Goal: Transaction & Acquisition: Book appointment/travel/reservation

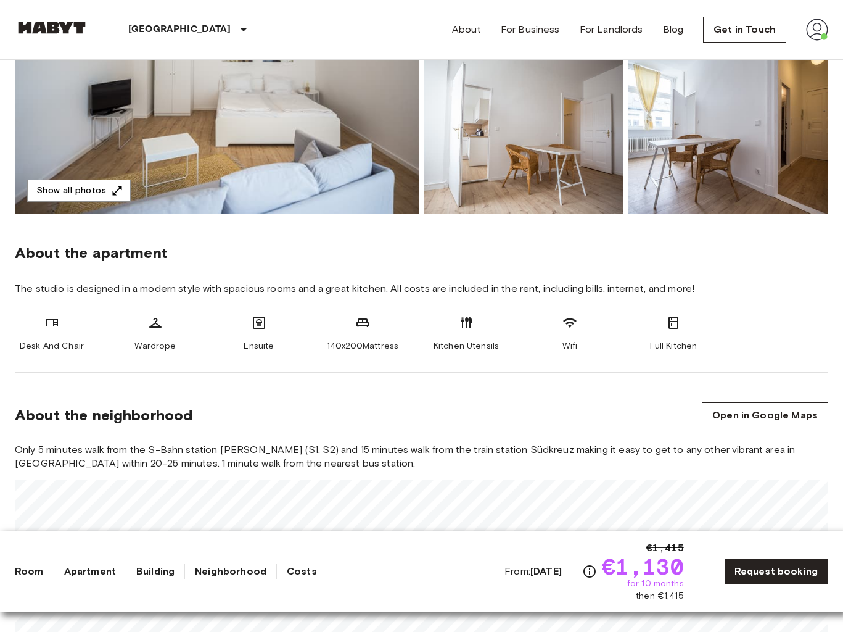
scroll to position [216, 0]
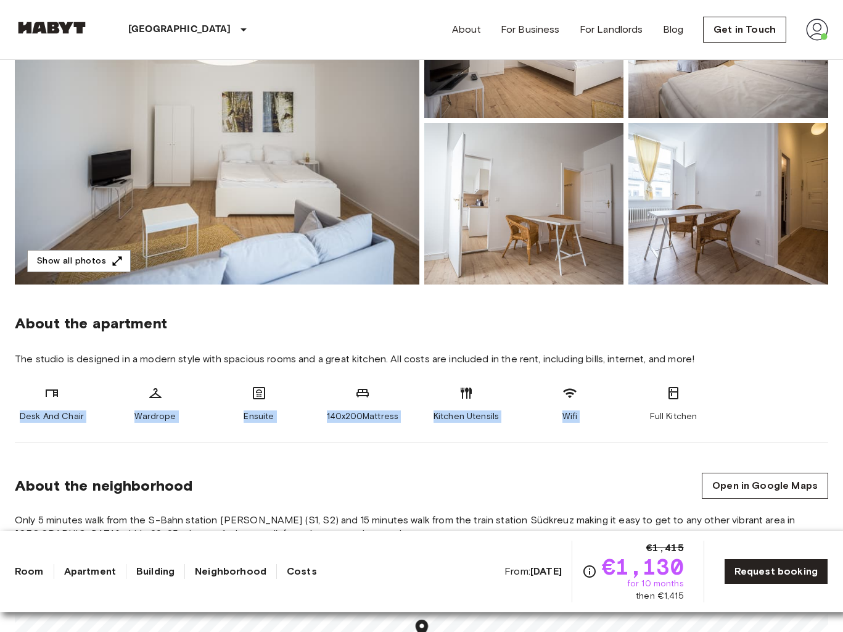
drag, startPoint x: 705, startPoint y: 397, endPoint x: 64, endPoint y: 381, distance: 641.2
click at [64, 381] on section "About the apartment The studio is designed in a modern style with spacious room…" at bounding box center [422, 363] width 814 height 159
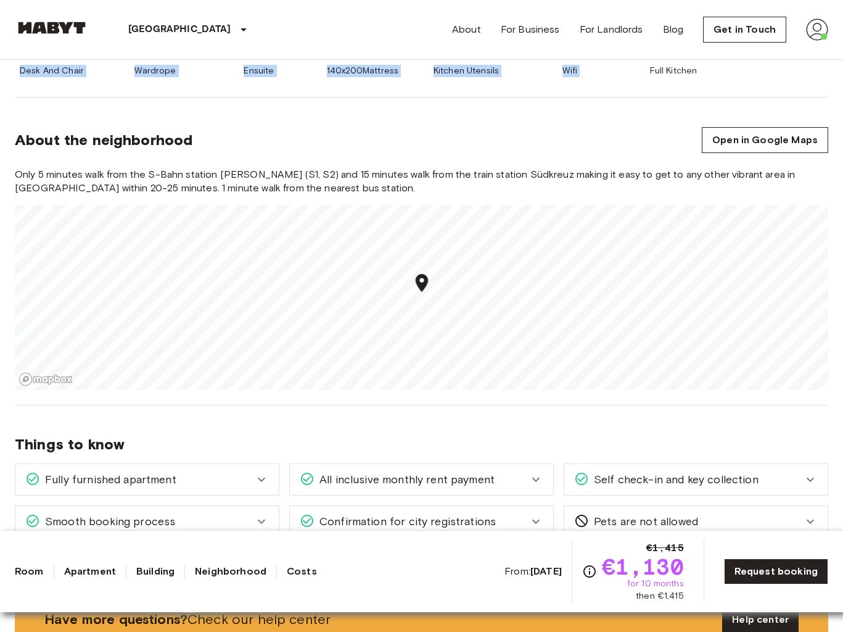
scroll to position [563, 0]
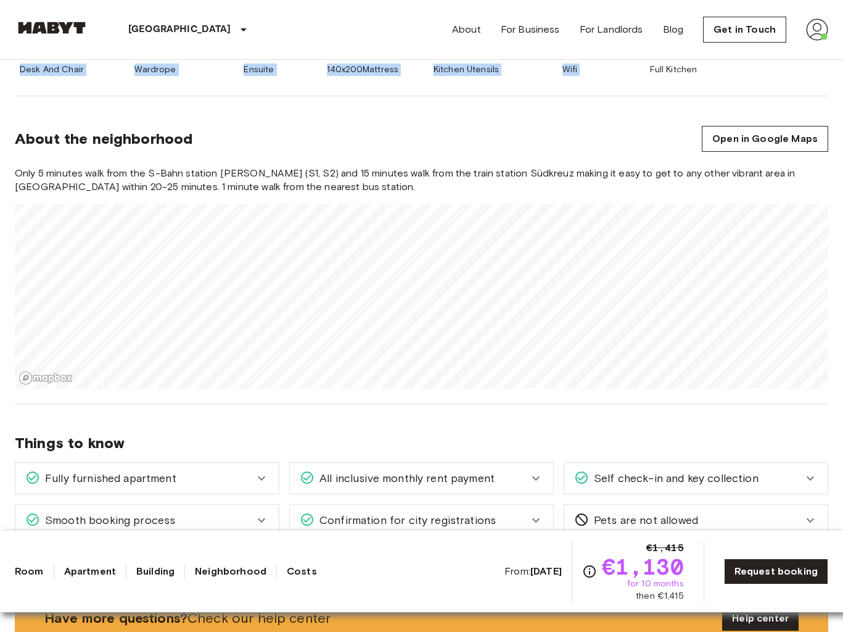
click at [352, 104] on section "About the neighborhood Open in Google Maps Only 5 minutes walk from the S-Bahn …" at bounding box center [422, 250] width 814 height 308
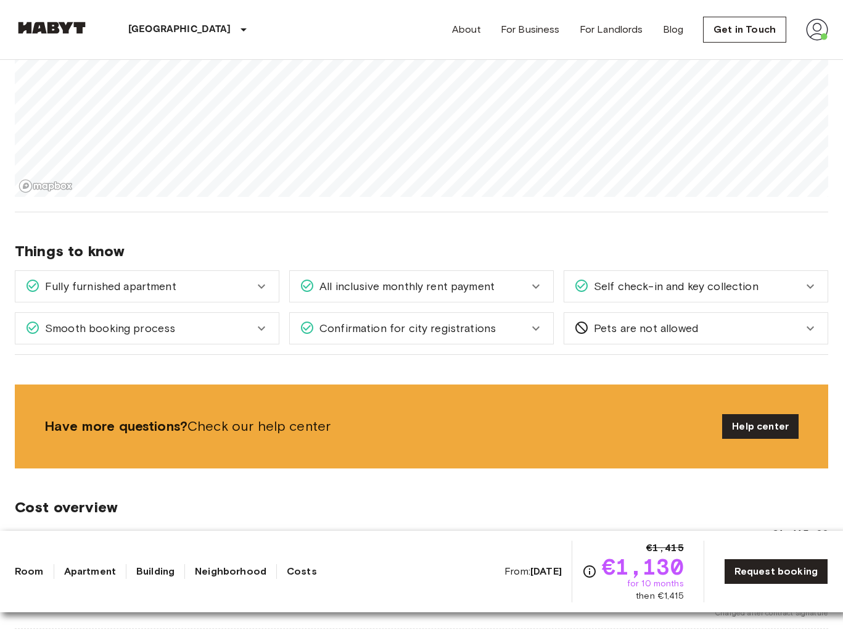
scroll to position [731, 0]
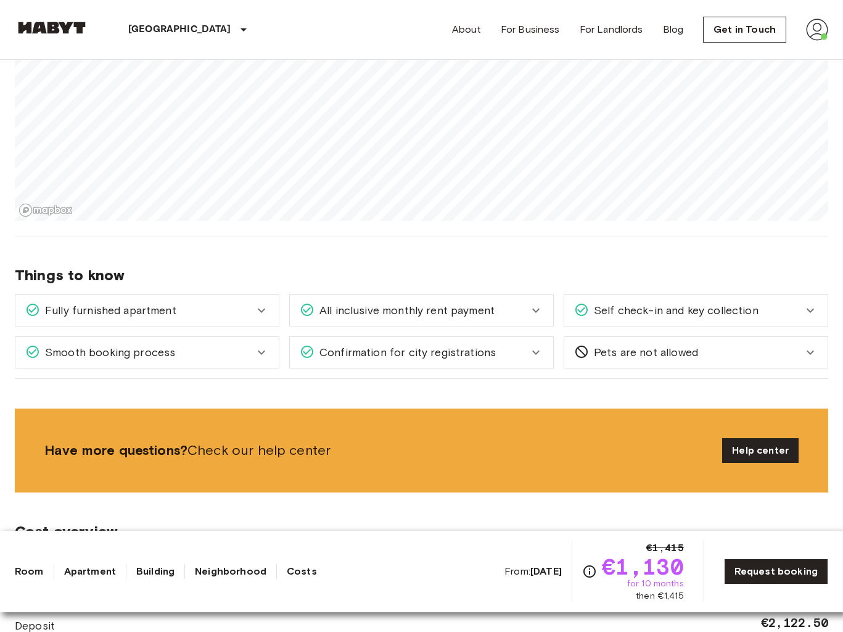
click at [494, 316] on div "All inclusive monthly rent payment" at bounding box center [414, 310] width 229 height 16
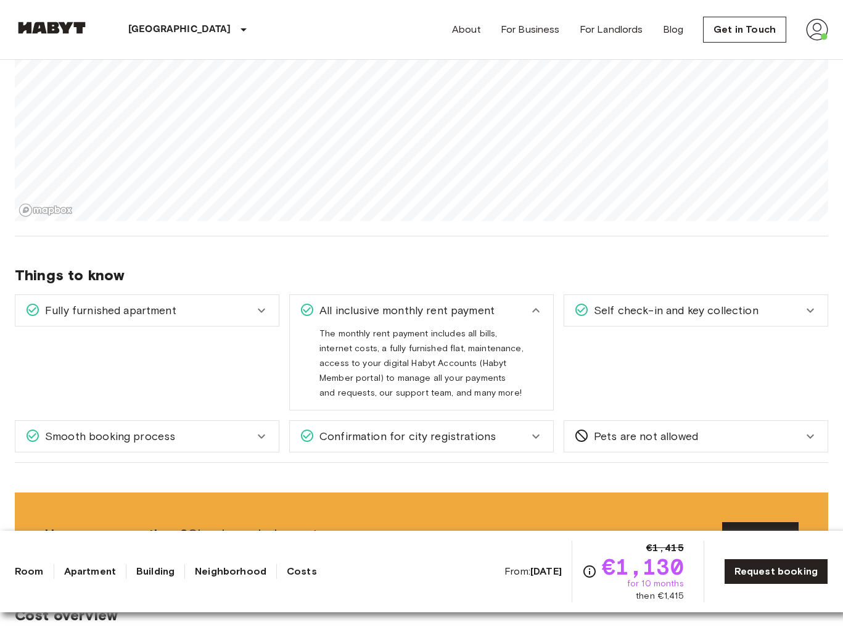
click at [252, 315] on div "Fully furnished apartment" at bounding box center [139, 310] width 229 height 16
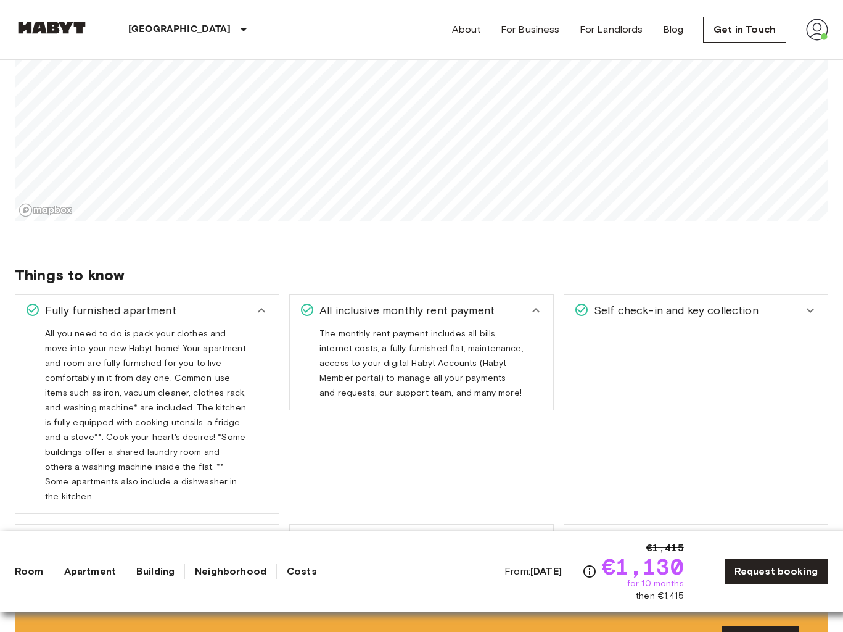
click at [653, 305] on span "Self check-in and key collection" at bounding box center [674, 310] width 170 height 16
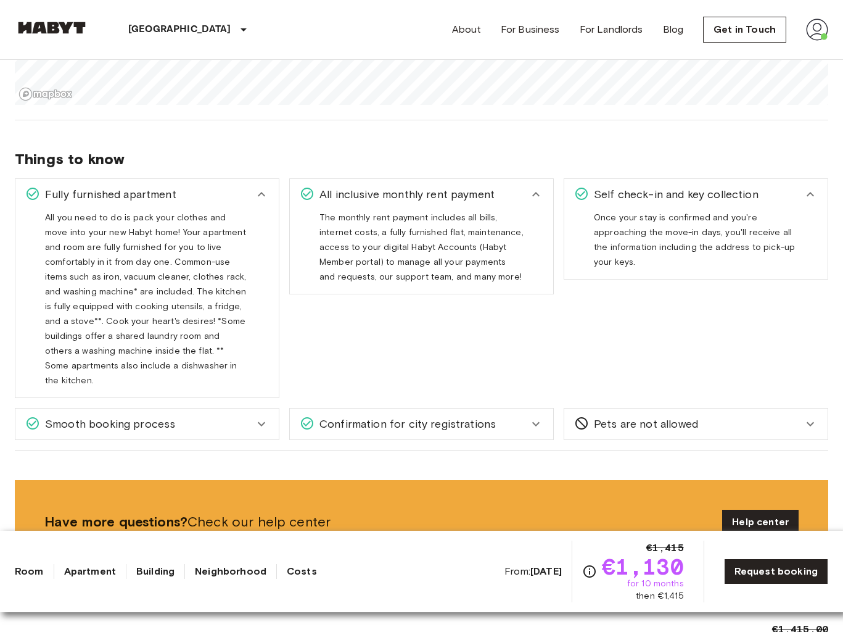
scroll to position [856, 0]
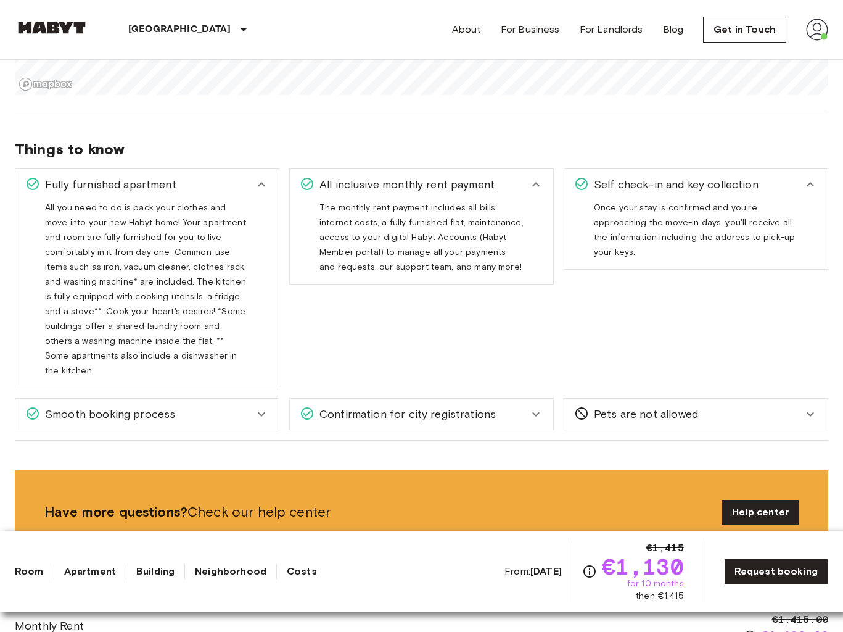
click at [342, 406] on span "Confirmation for city registrations" at bounding box center [405, 414] width 181 height 16
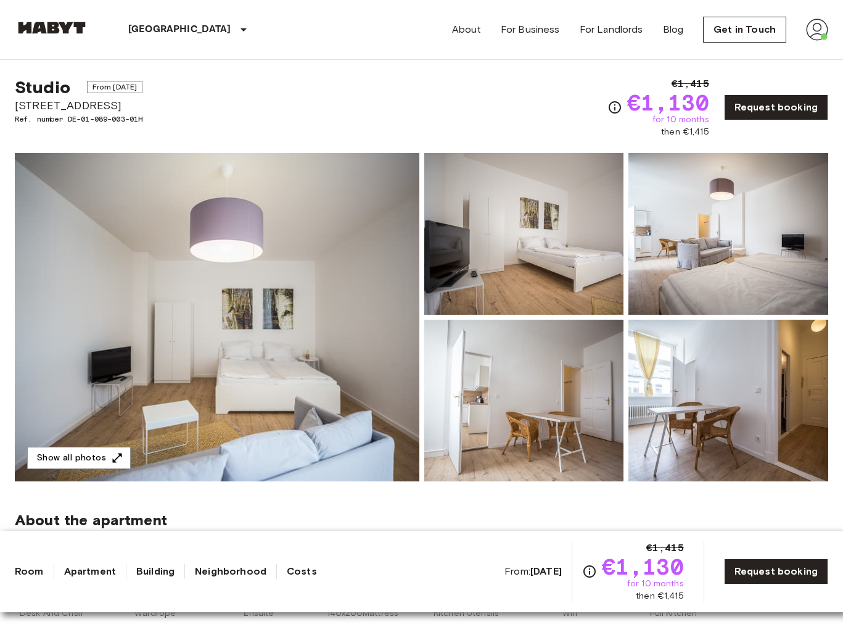
scroll to position [0, 0]
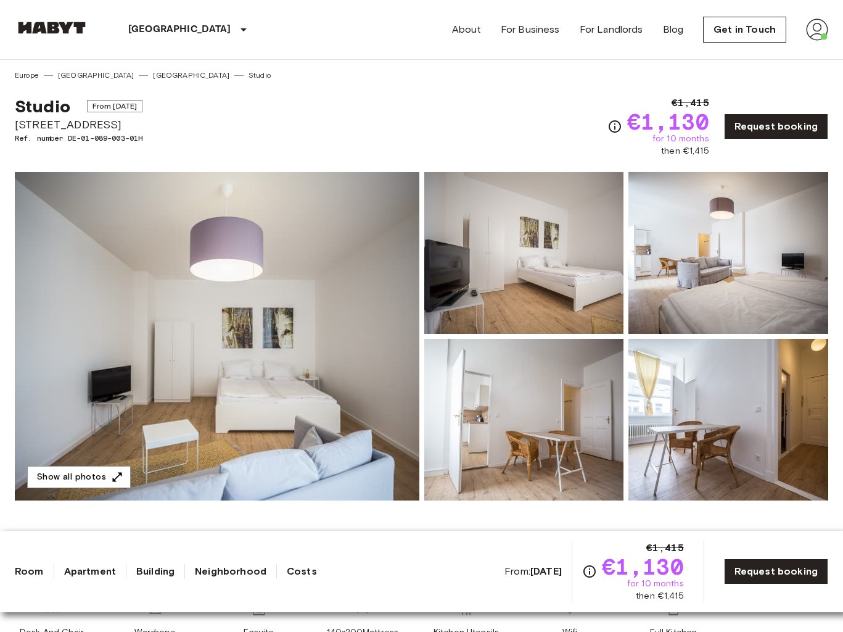
click at [281, 360] on img at bounding box center [217, 336] width 405 height 328
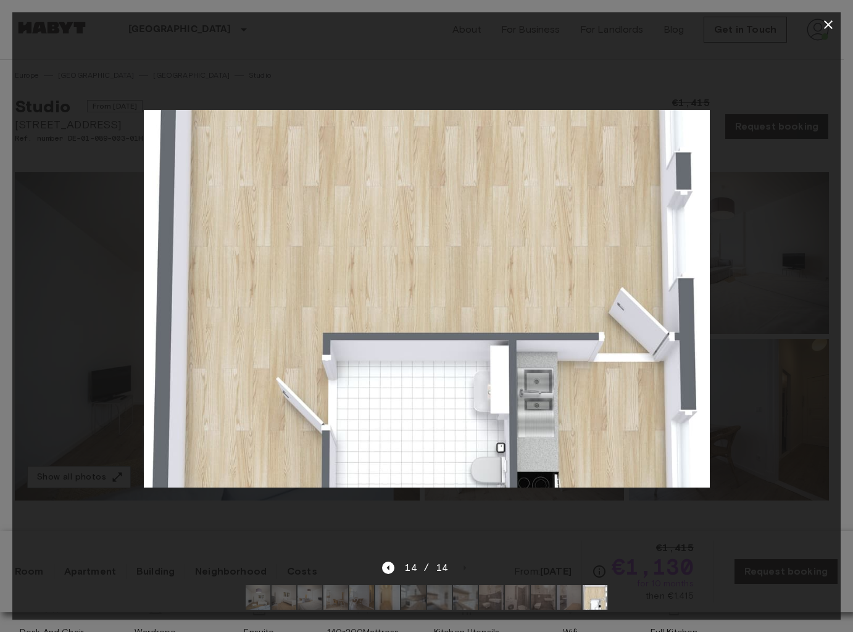
click at [831, 28] on icon "button" at bounding box center [828, 24] width 9 height 9
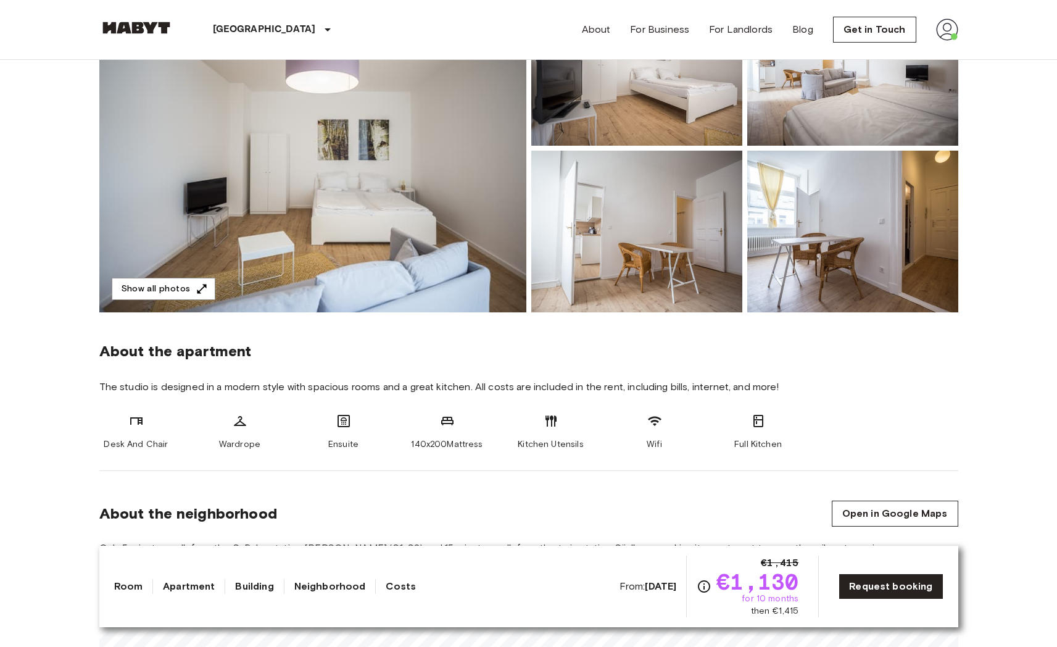
scroll to position [189, 0]
click at [346, 419] on icon at bounding box center [343, 420] width 12 height 12
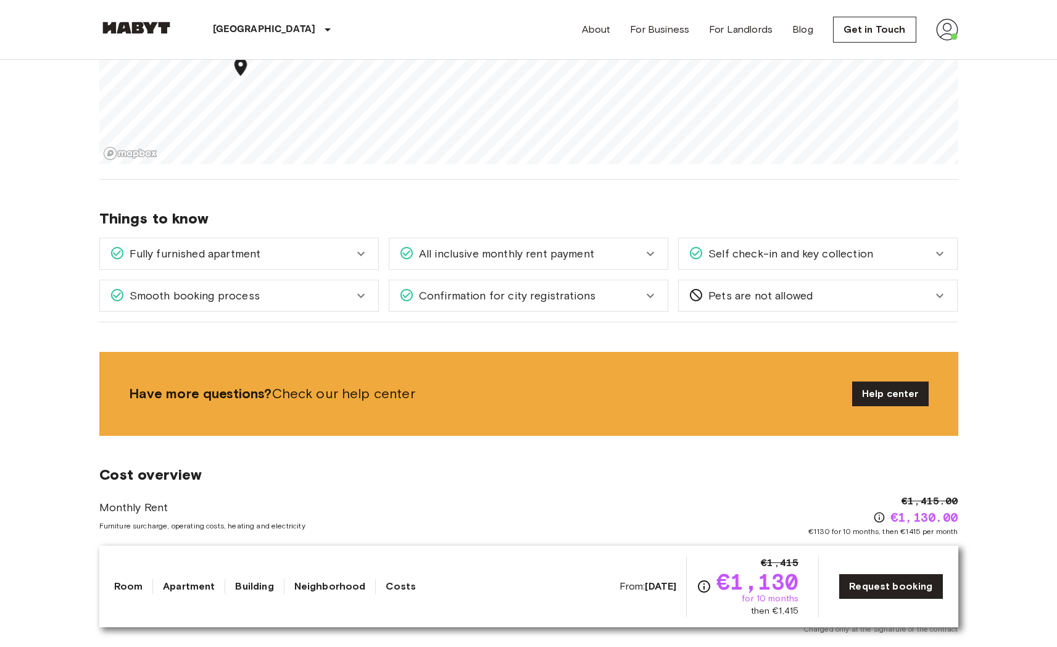
scroll to position [786, 0]
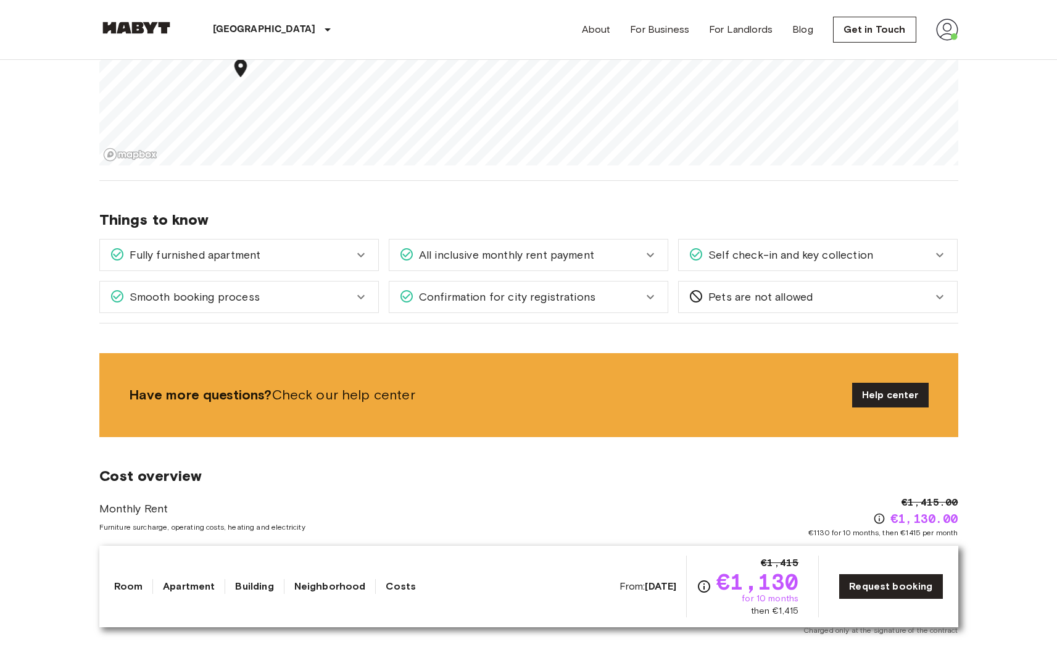
click at [275, 252] on div "Fully furnished apartment" at bounding box center [232, 255] width 244 height 16
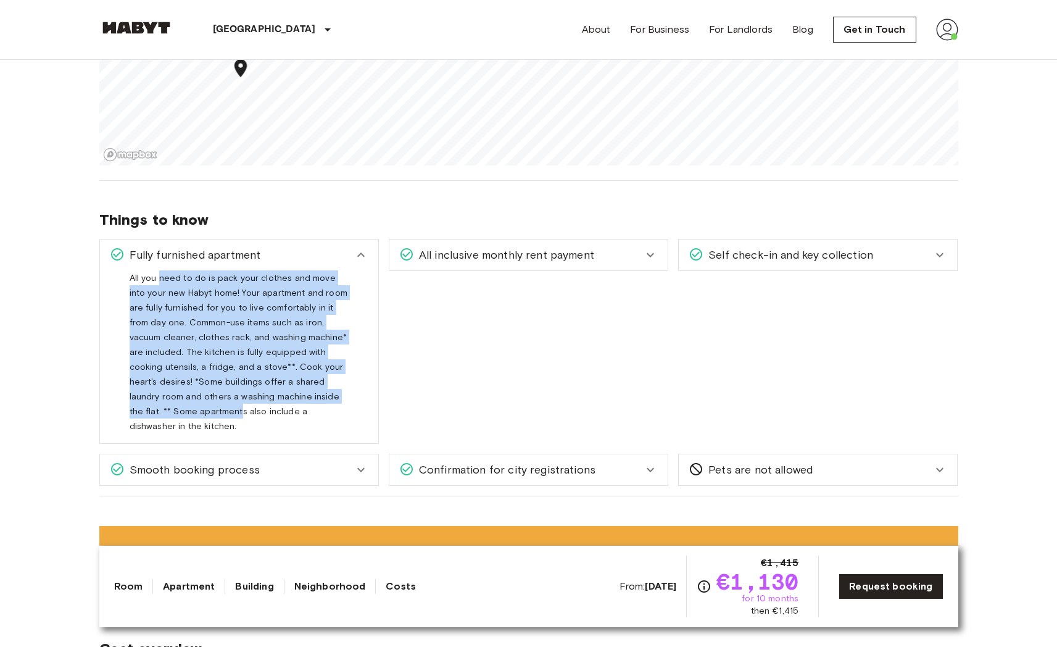
drag, startPoint x: 159, startPoint y: 278, endPoint x: 333, endPoint y: 402, distance: 214.0
click at [333, 402] on span "All you need to do is pack your clothes and move into your new Habyt home! Your…" at bounding box center [239, 357] width 218 height 168
click at [271, 400] on span "All you need to do is pack your clothes and move into your new Habyt home! Your…" at bounding box center [239, 357] width 218 height 168
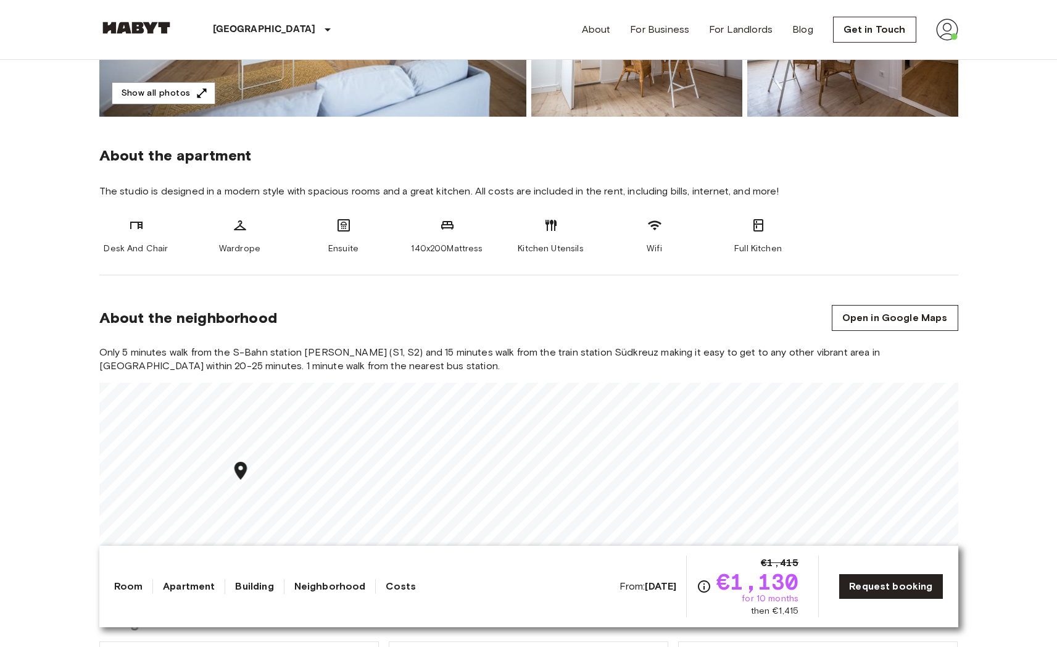
scroll to position [243, 0]
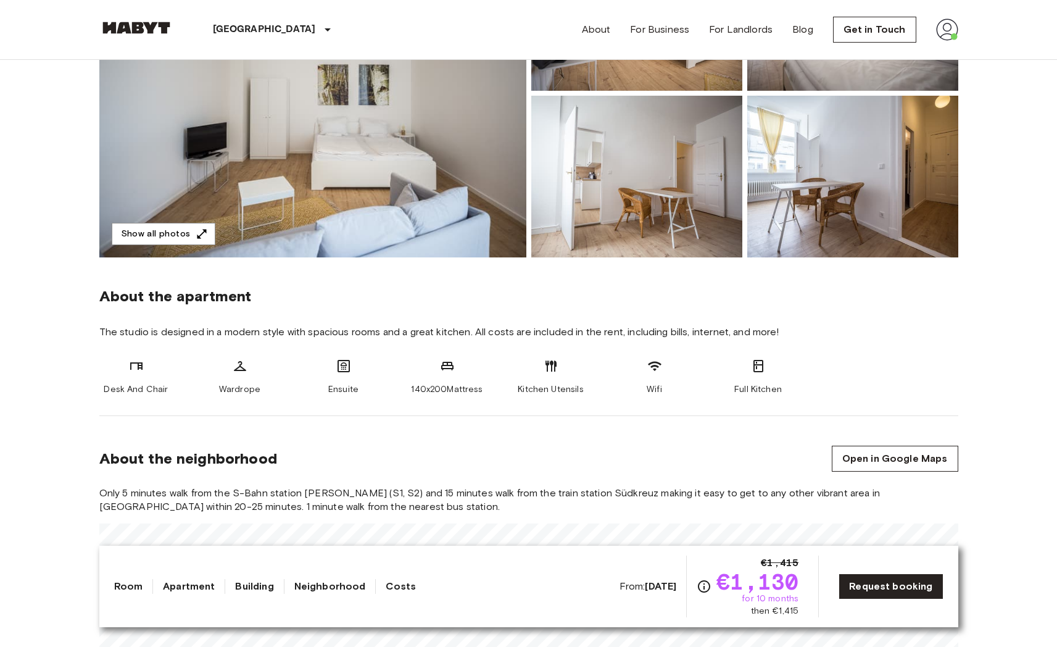
drag, startPoint x: 255, startPoint y: 329, endPoint x: 657, endPoint y: 335, distance: 401.7
click at [657, 335] on span "The studio is designed in a modern style with spacious rooms and a great kitche…" at bounding box center [528, 332] width 859 height 14
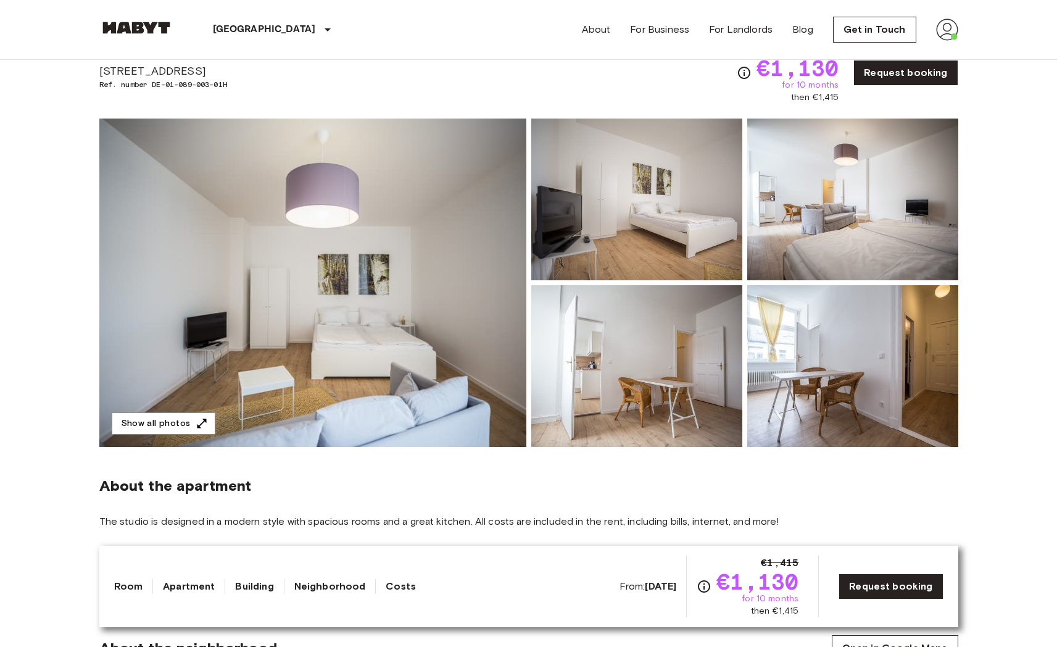
scroll to position [0, 0]
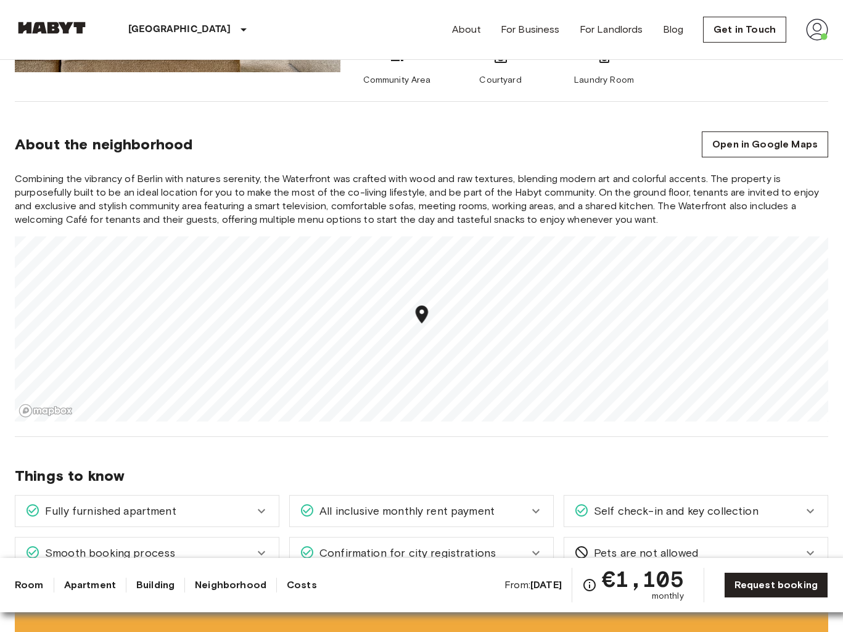
scroll to position [1020, 0]
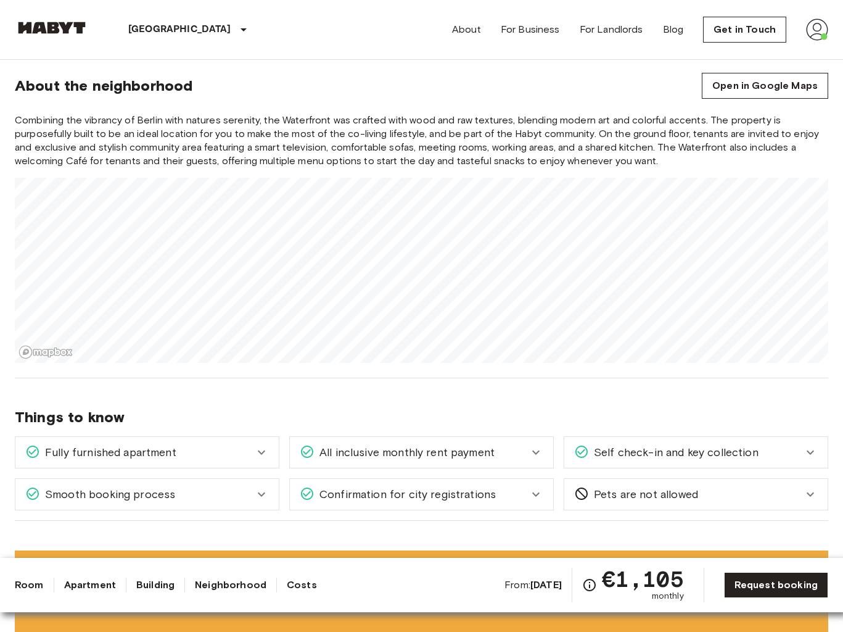
click at [268, 170] on div "Combining the vibrancy of Berlin with natures serenity, the Waterfront was craf…" at bounding box center [422, 238] width 814 height 249
click at [292, 162] on div "Combining the vibrancy of Berlin with natures serenity, the Waterfront was craf…" at bounding box center [422, 238] width 814 height 249
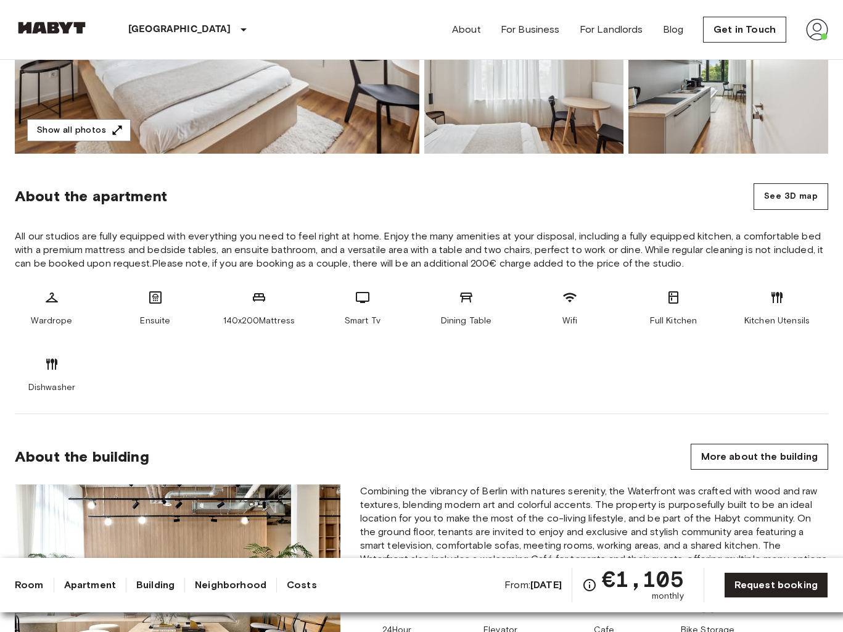
scroll to position [0, 0]
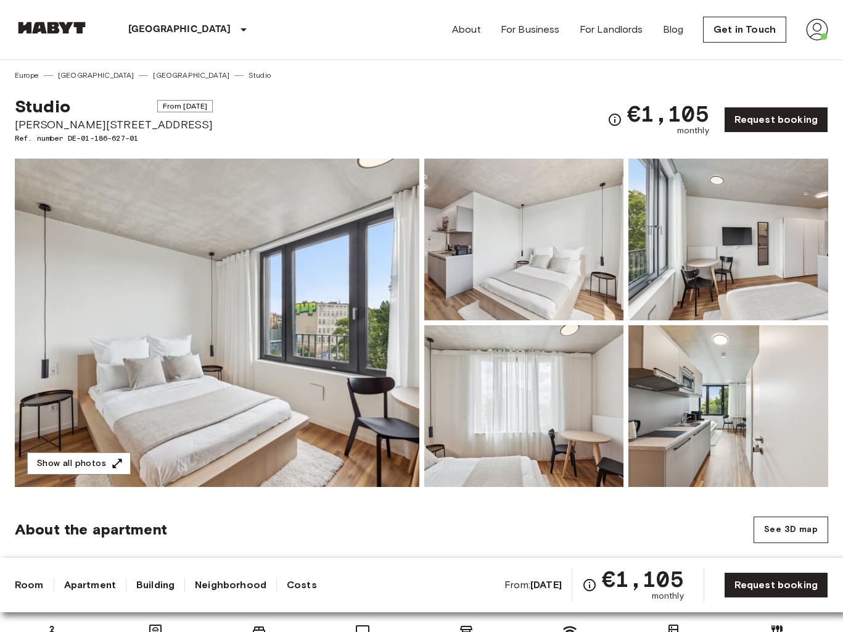
click at [305, 349] on img at bounding box center [217, 323] width 405 height 328
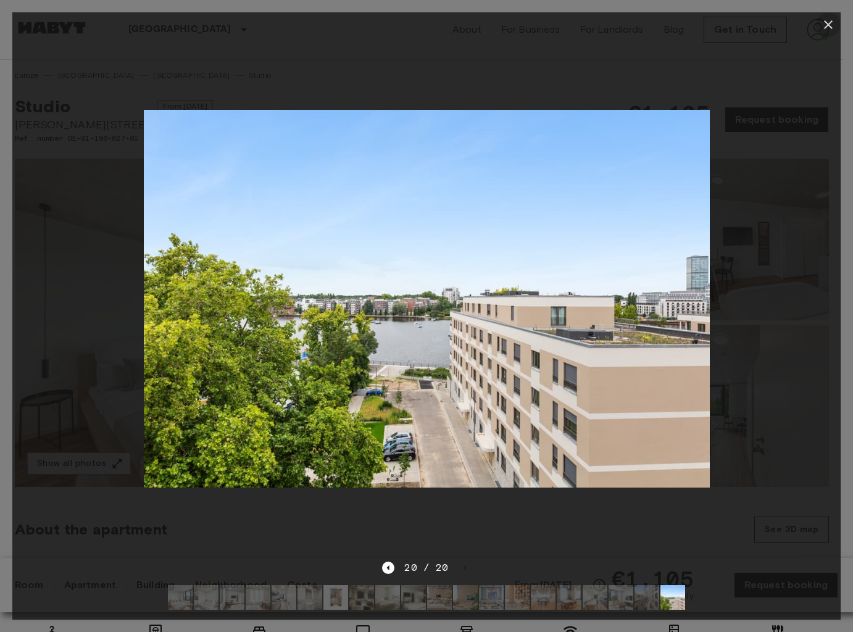
click at [829, 26] on icon "button" at bounding box center [828, 24] width 9 height 9
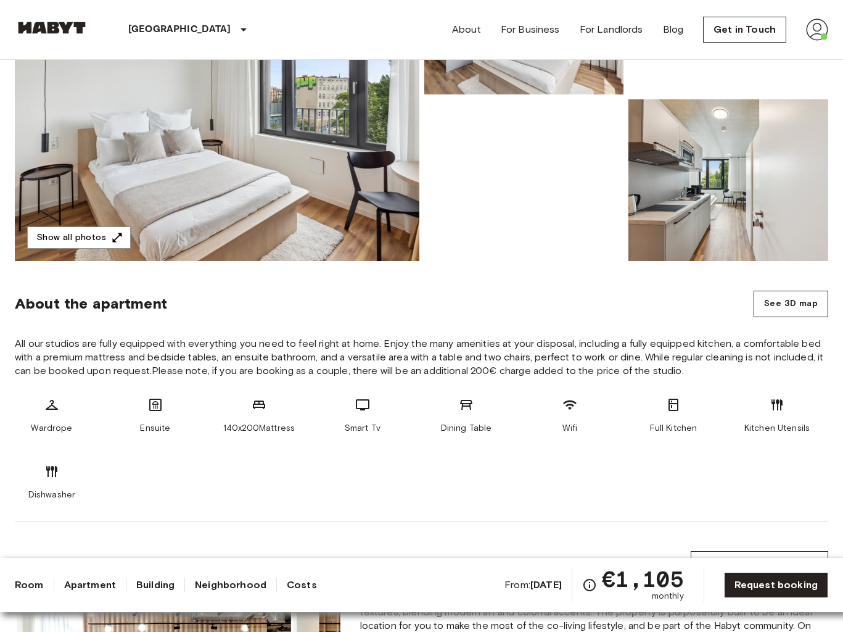
scroll to position [231, 0]
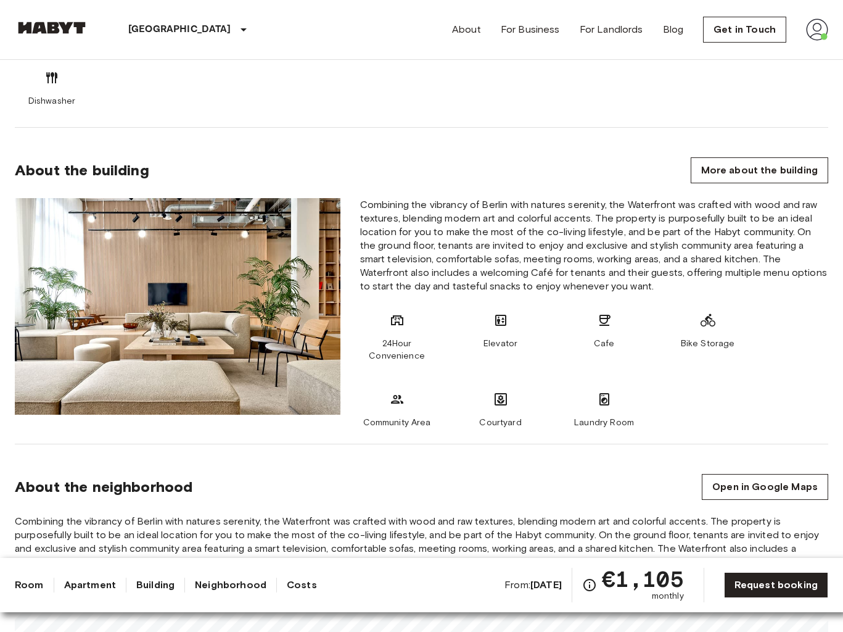
scroll to position [622, 0]
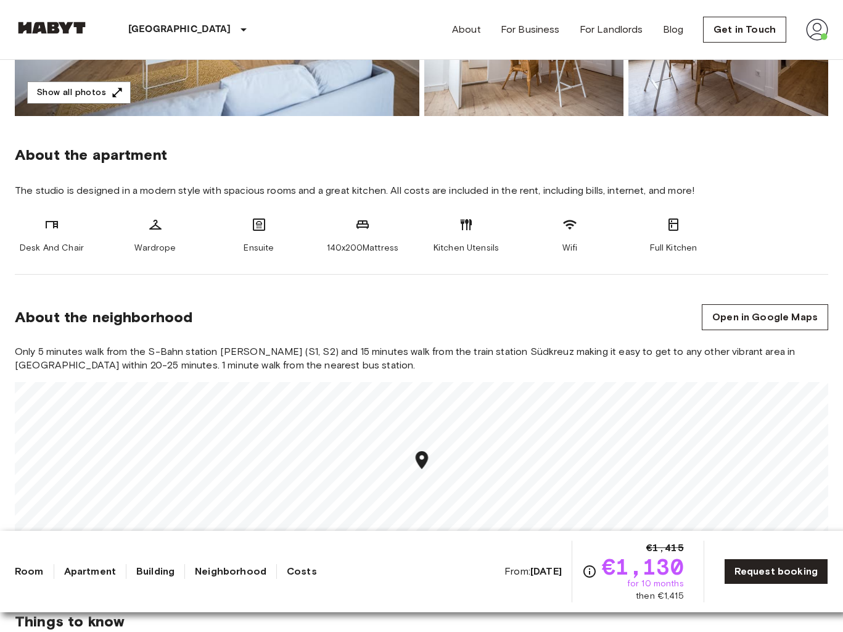
scroll to position [468, 0]
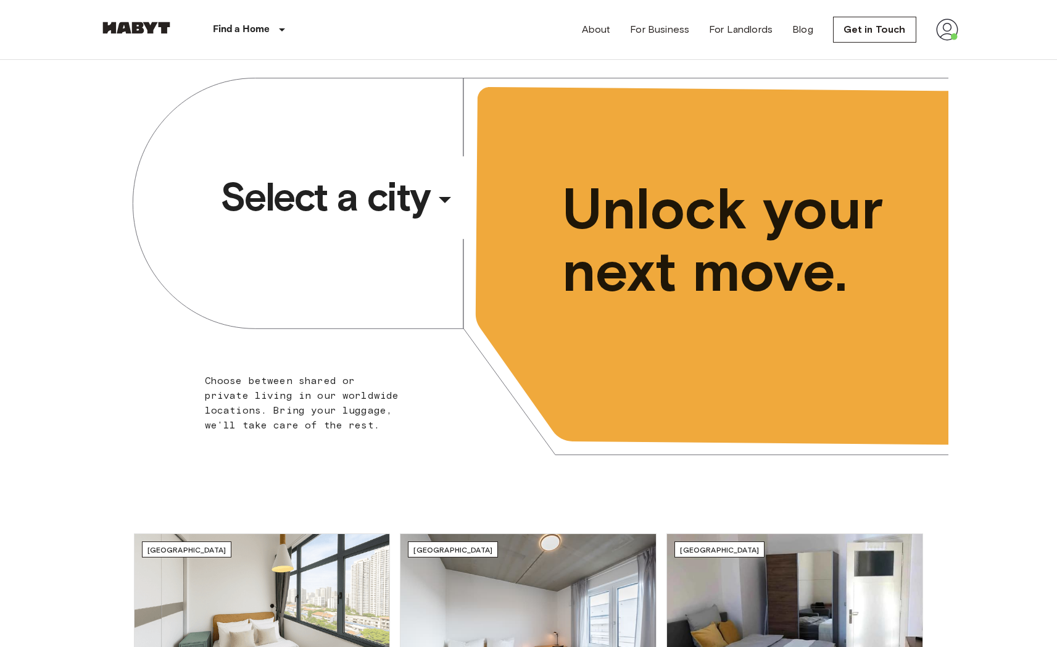
click at [349, 194] on span "Select a city" at bounding box center [325, 196] width 210 height 49
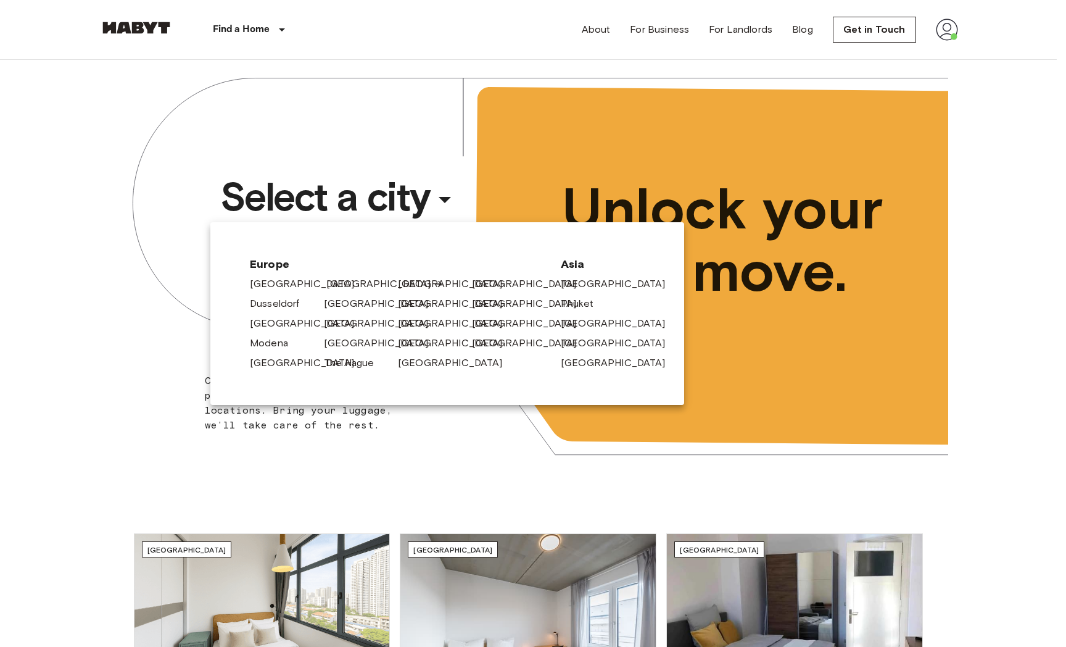
click at [341, 280] on link "[GEOGRAPHIC_DATA]" at bounding box center [384, 283] width 117 height 15
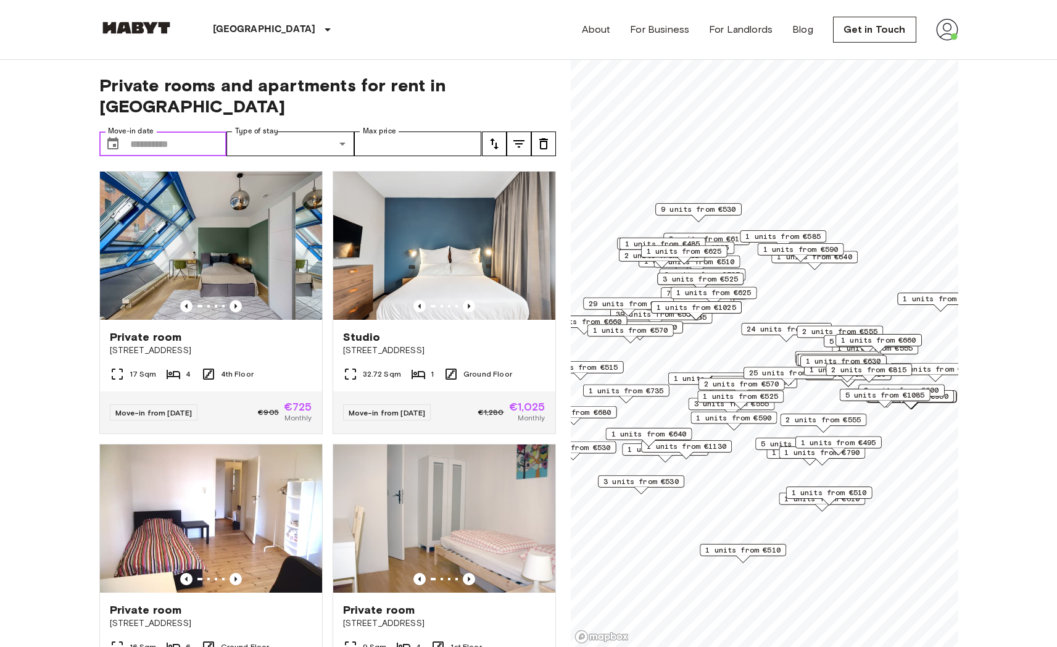
click at [176, 131] on input "Move-in date" at bounding box center [178, 143] width 97 height 25
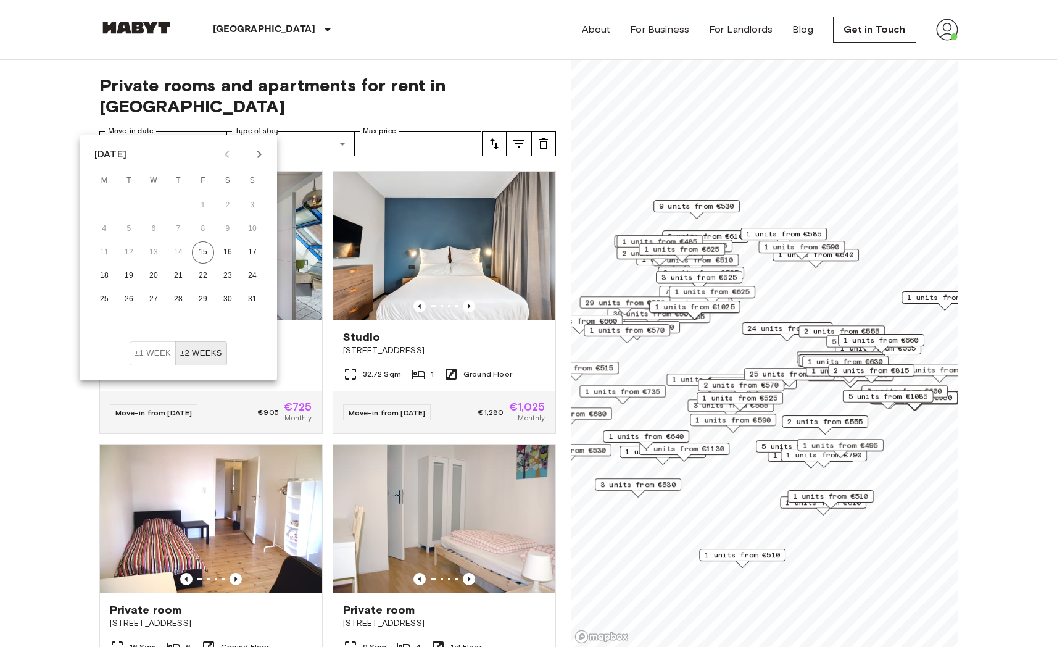
click at [257, 149] on icon "Next month" at bounding box center [259, 154] width 15 height 15
click at [106, 249] on button "15" at bounding box center [104, 252] width 22 height 22
type input "**********"
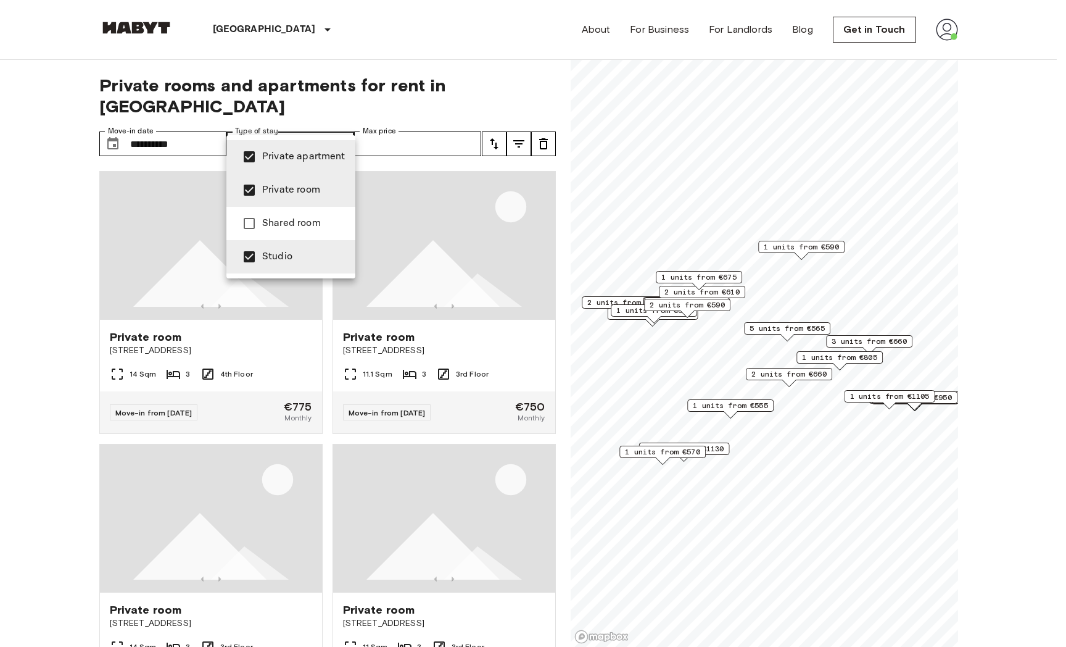
click at [460, 125] on div at bounding box center [533, 323] width 1066 height 647
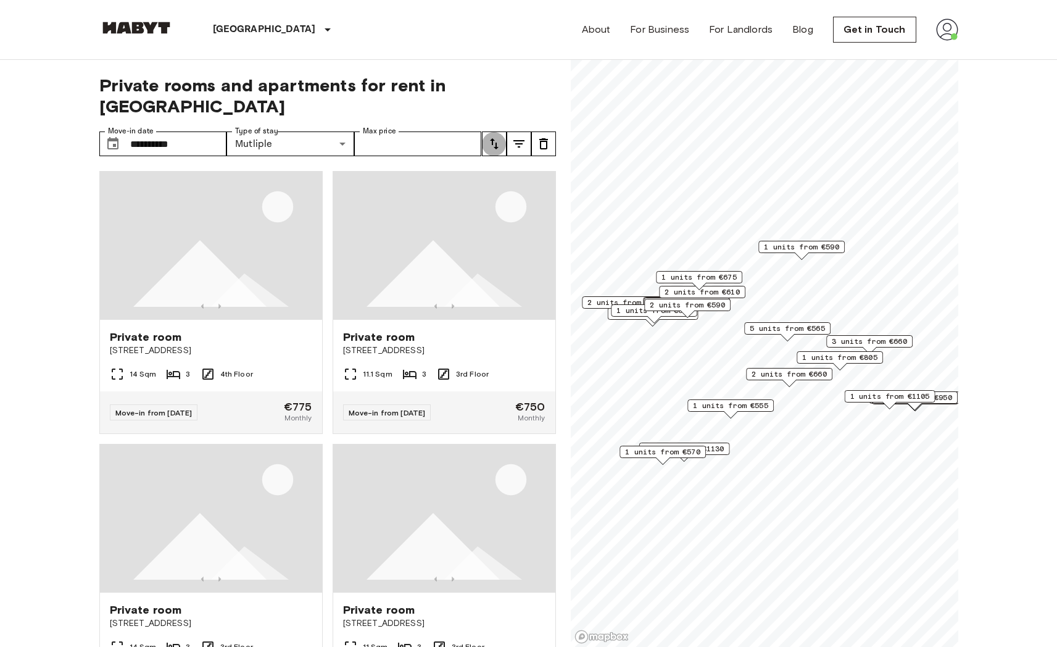
click at [498, 136] on icon "tune" at bounding box center [494, 143] width 15 height 15
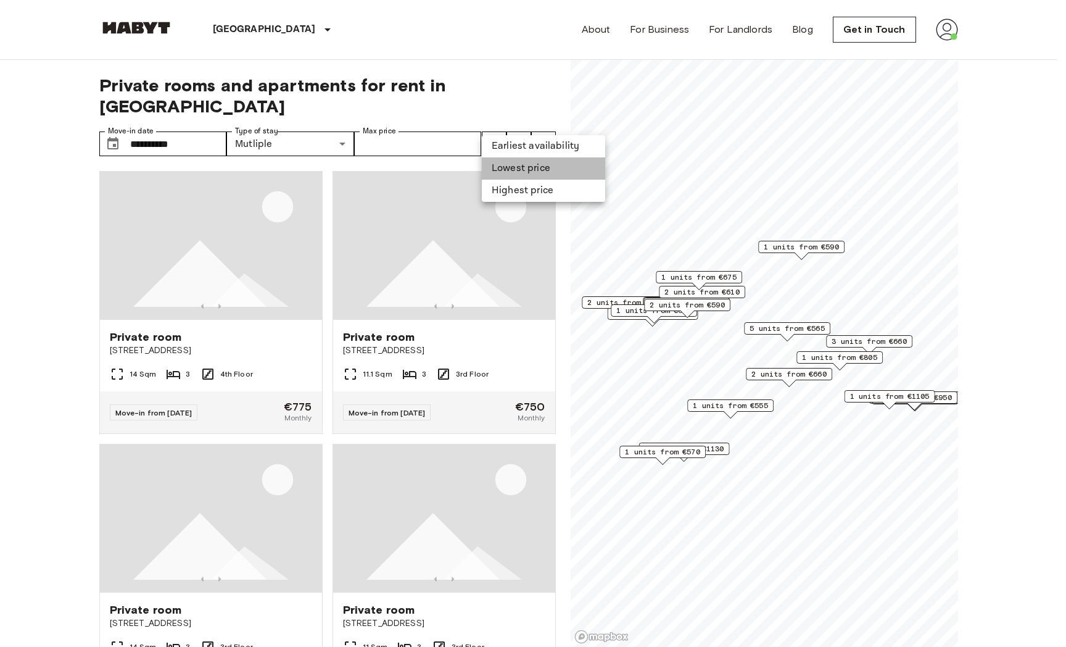
click at [506, 165] on li "Lowest price" at bounding box center [543, 168] width 123 height 22
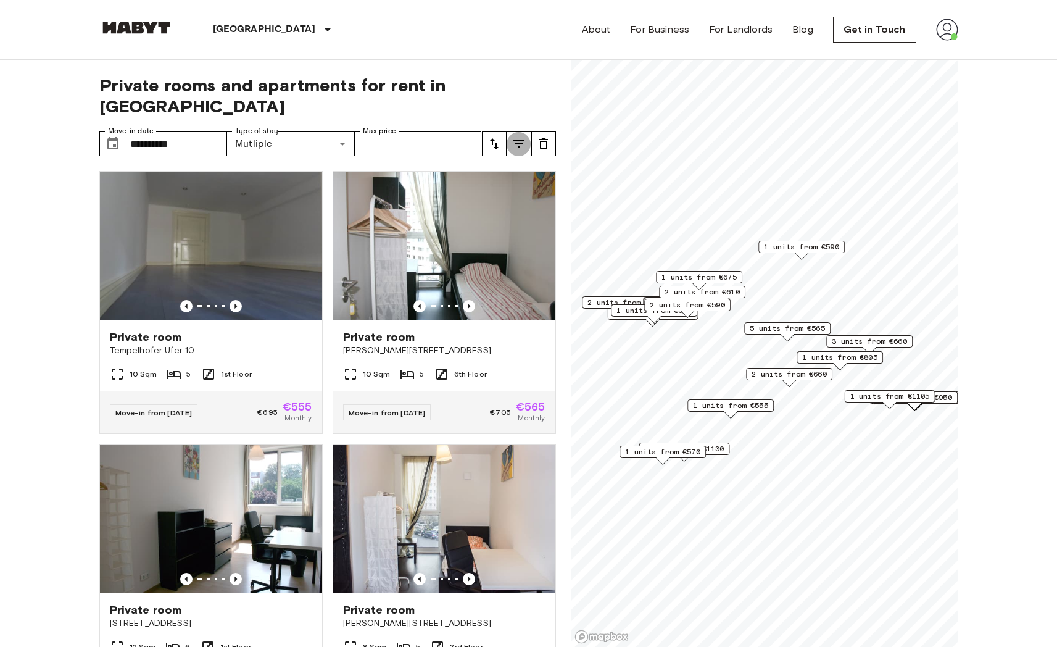
click at [512, 136] on icon "tune" at bounding box center [518, 143] width 15 height 15
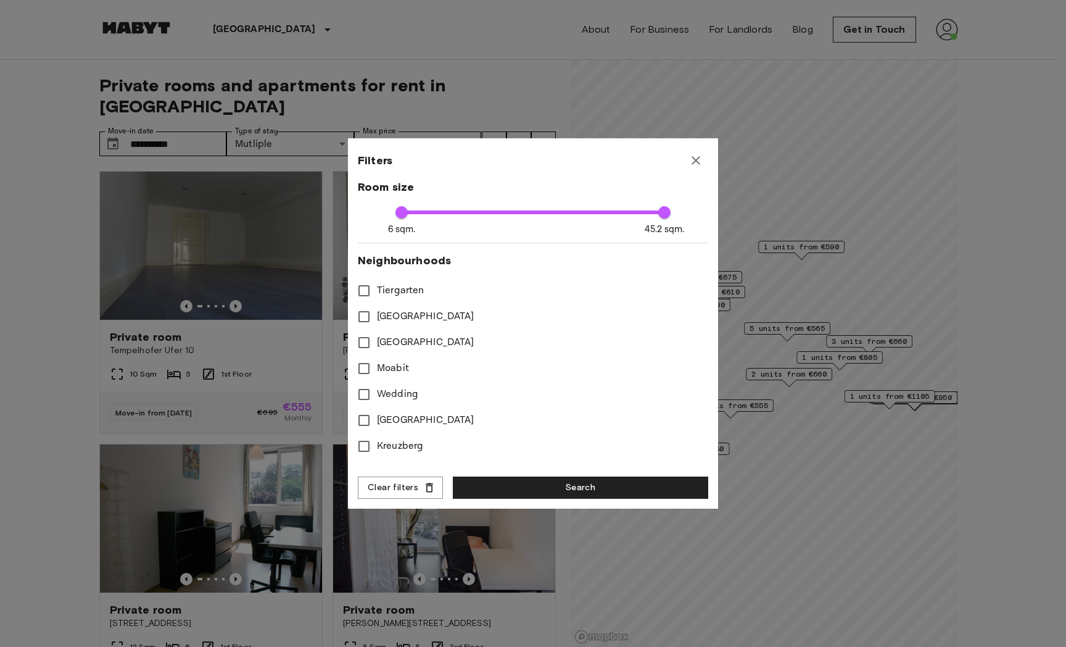
scroll to position [288, 0]
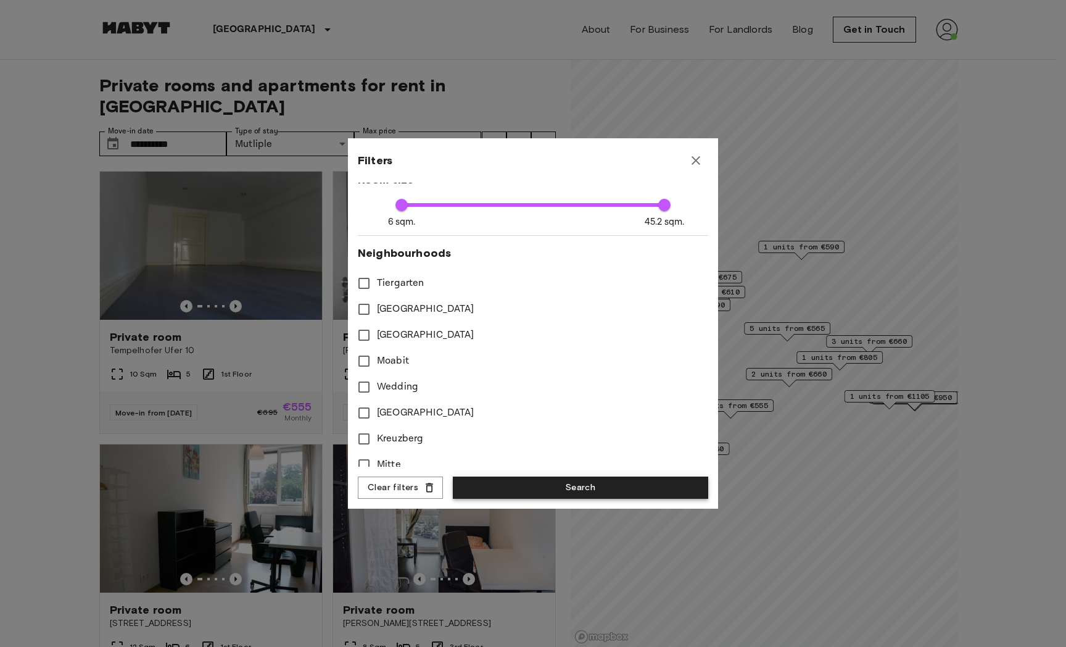
click at [560, 484] on button "Search" at bounding box center [580, 487] width 255 height 23
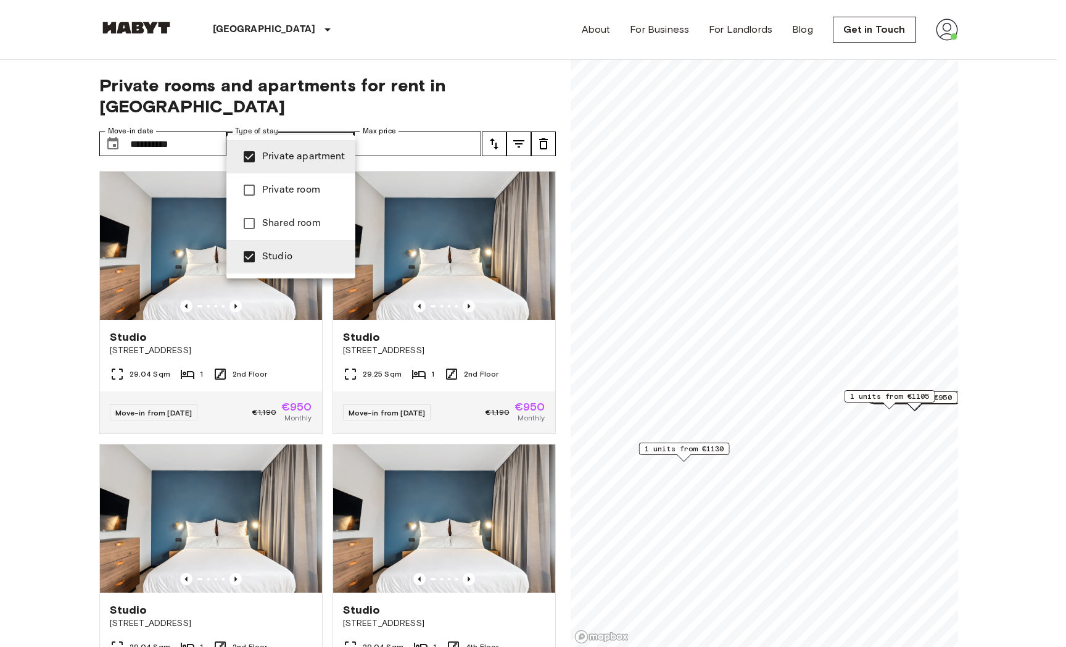
type input "**********"
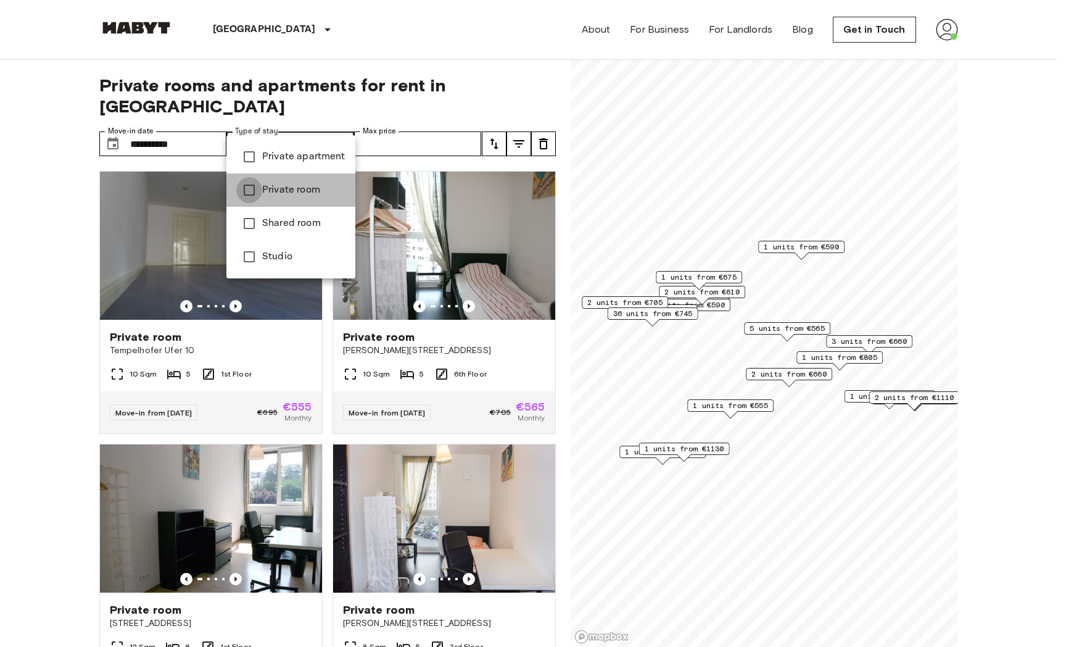
type input "**********"
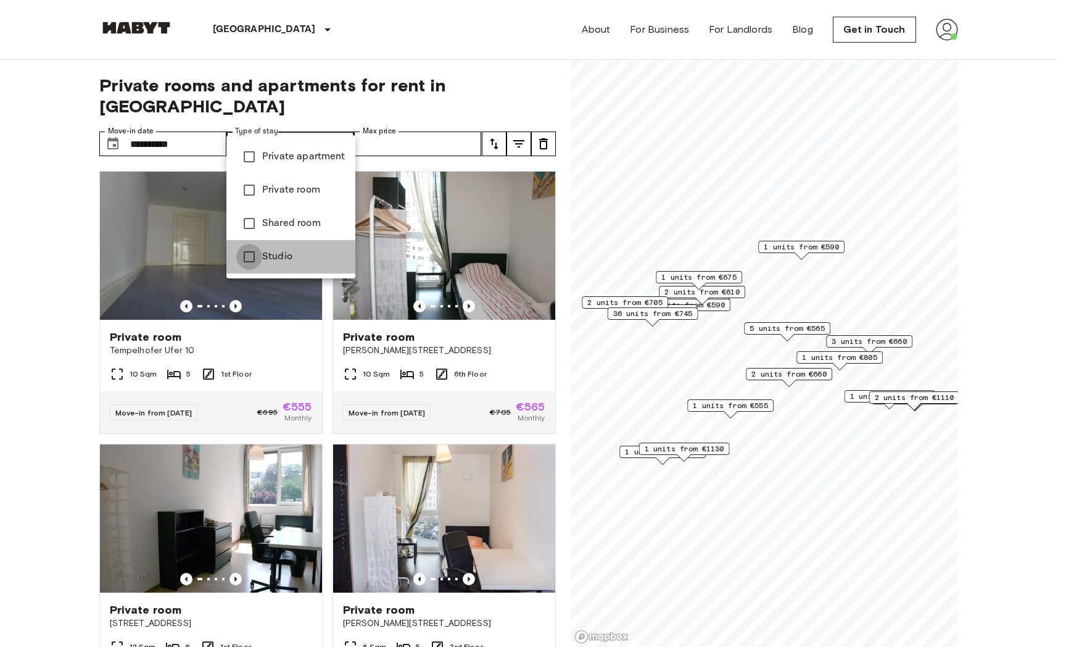
type input "******"
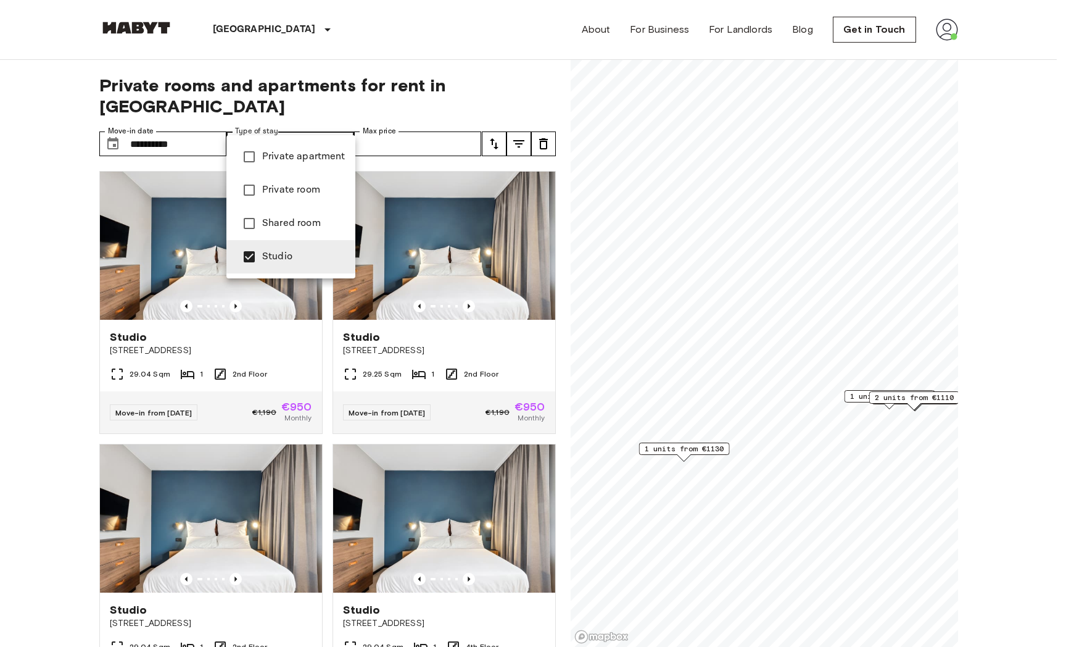
click at [56, 209] on div at bounding box center [533, 323] width 1066 height 647
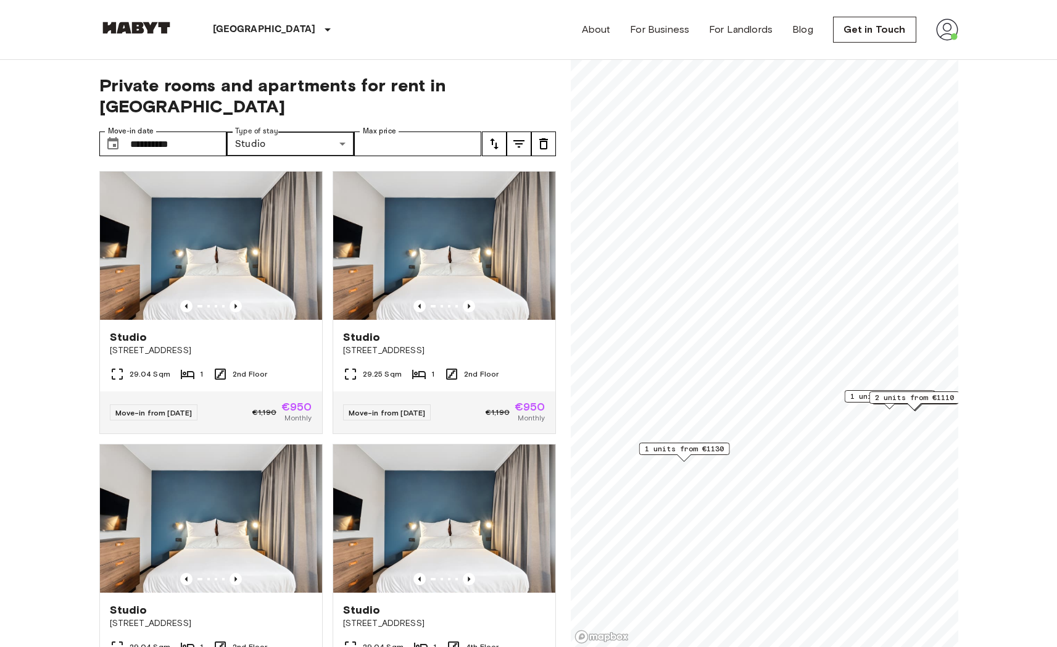
click at [508, 131] on button "tune" at bounding box center [519, 143] width 25 height 25
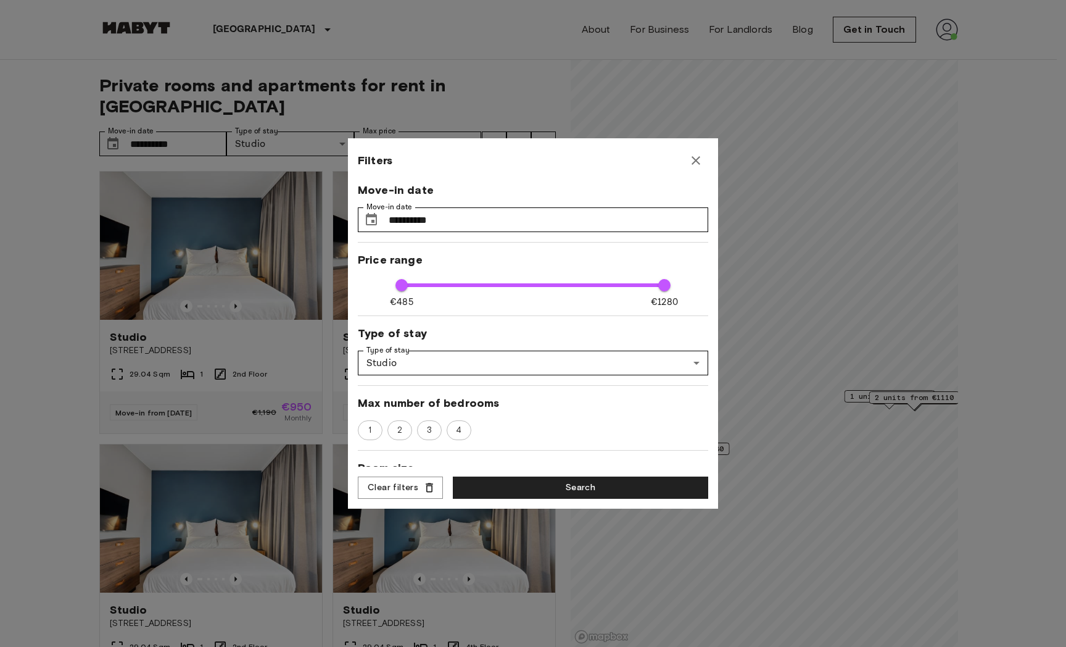
click at [690, 165] on icon "button" at bounding box center [696, 160] width 15 height 15
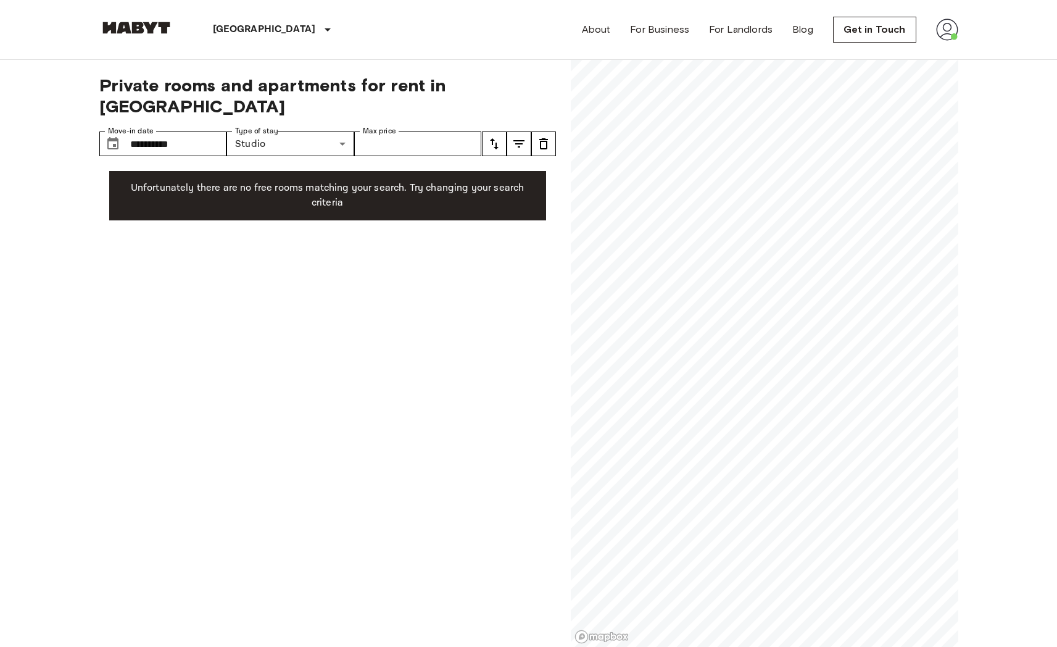
click at [511, 136] on icon "tune" at bounding box center [518, 143] width 15 height 15
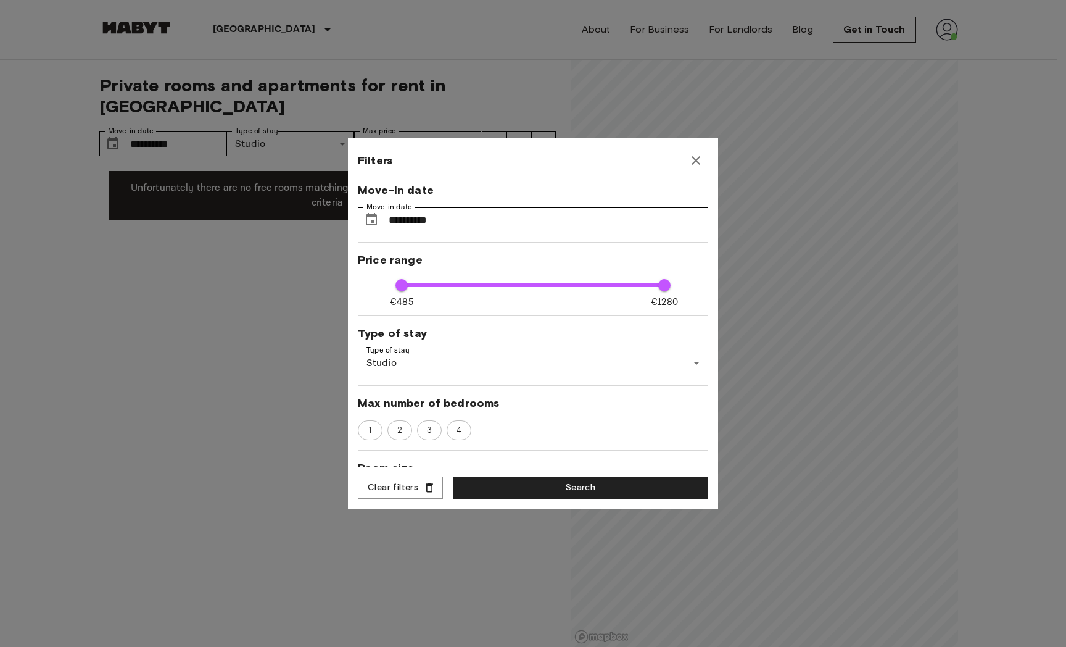
type input "****"
click at [189, 420] on div at bounding box center [533, 323] width 1066 height 647
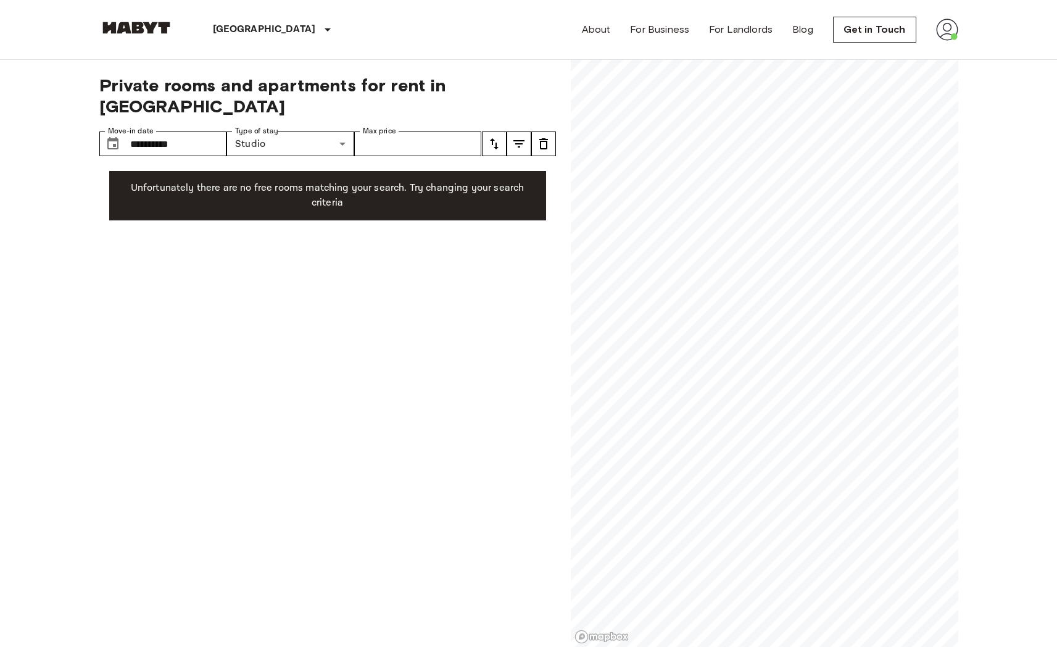
click at [486, 131] on button "tune" at bounding box center [494, 143] width 25 height 25
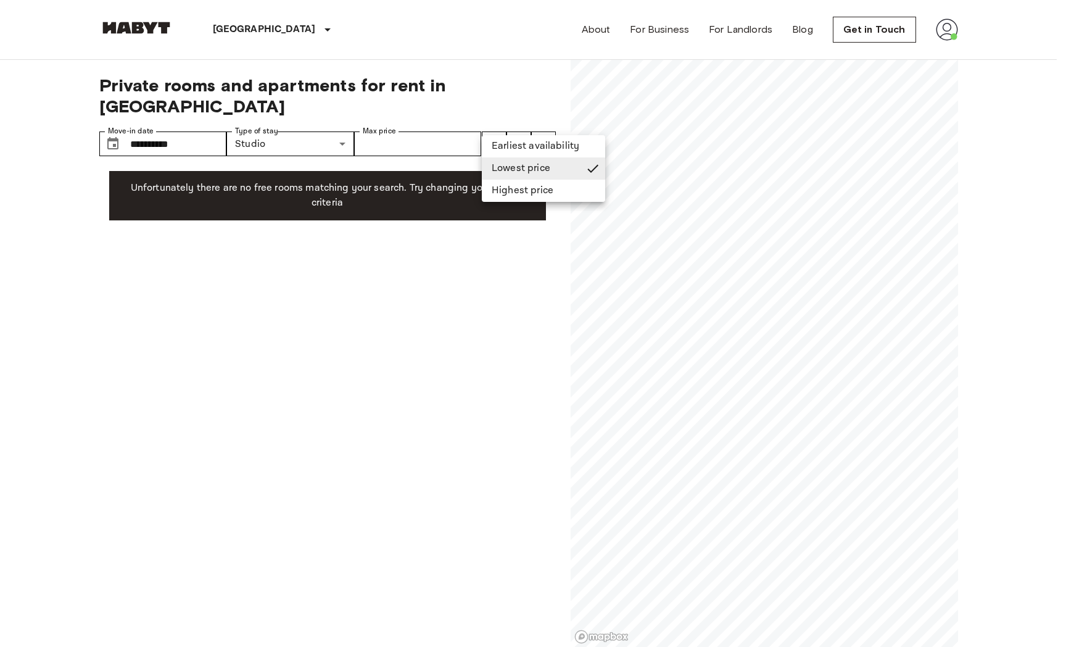
click at [429, 225] on div at bounding box center [533, 323] width 1066 height 647
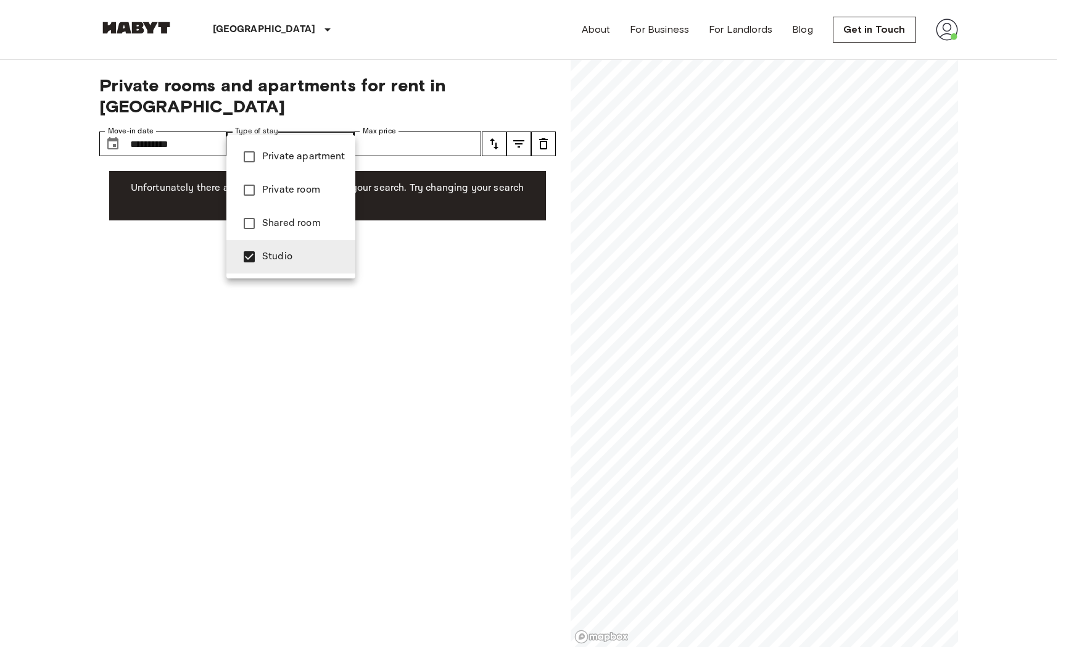
click at [279, 259] on span "Studio" at bounding box center [303, 256] width 83 height 15
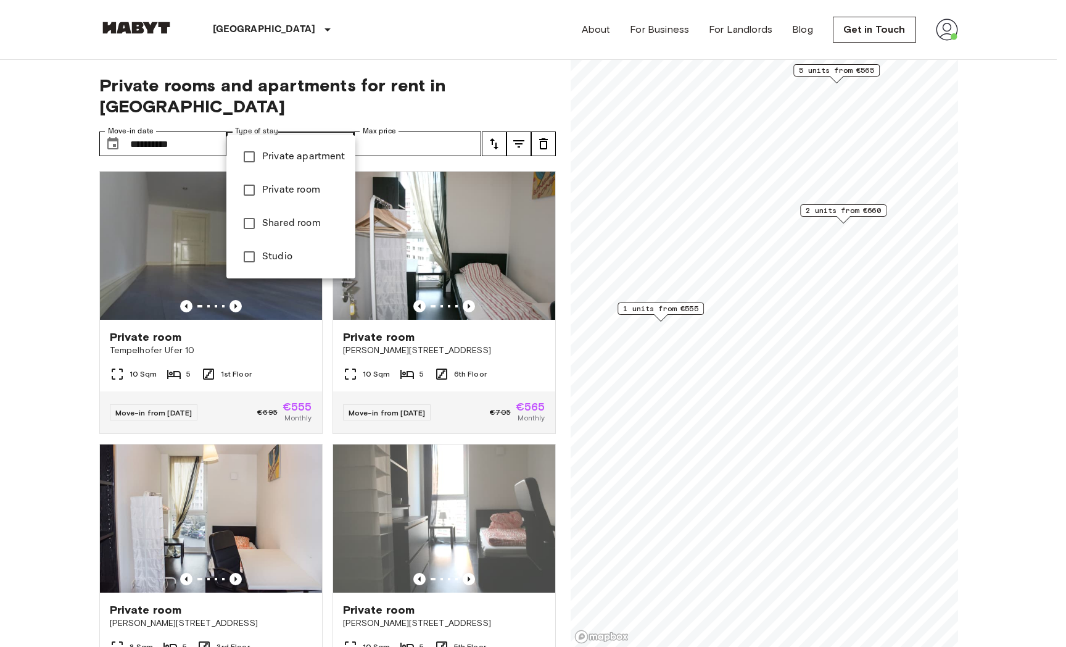
click at [42, 197] on div at bounding box center [533, 323] width 1066 height 647
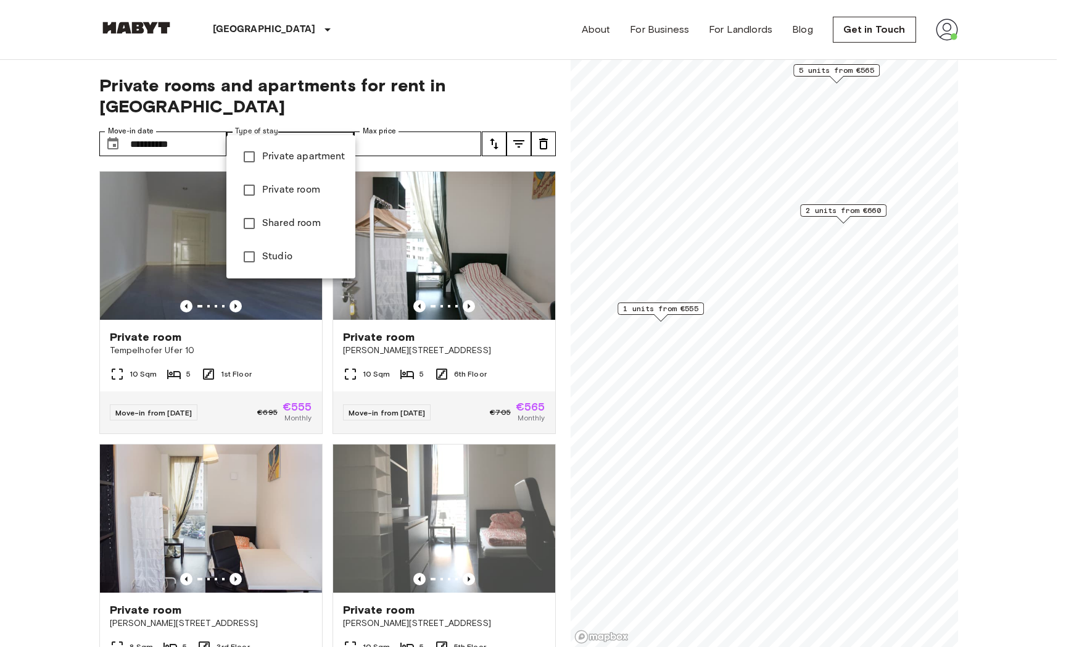
click at [291, 255] on span "Studio" at bounding box center [303, 256] width 83 height 15
type input "******"
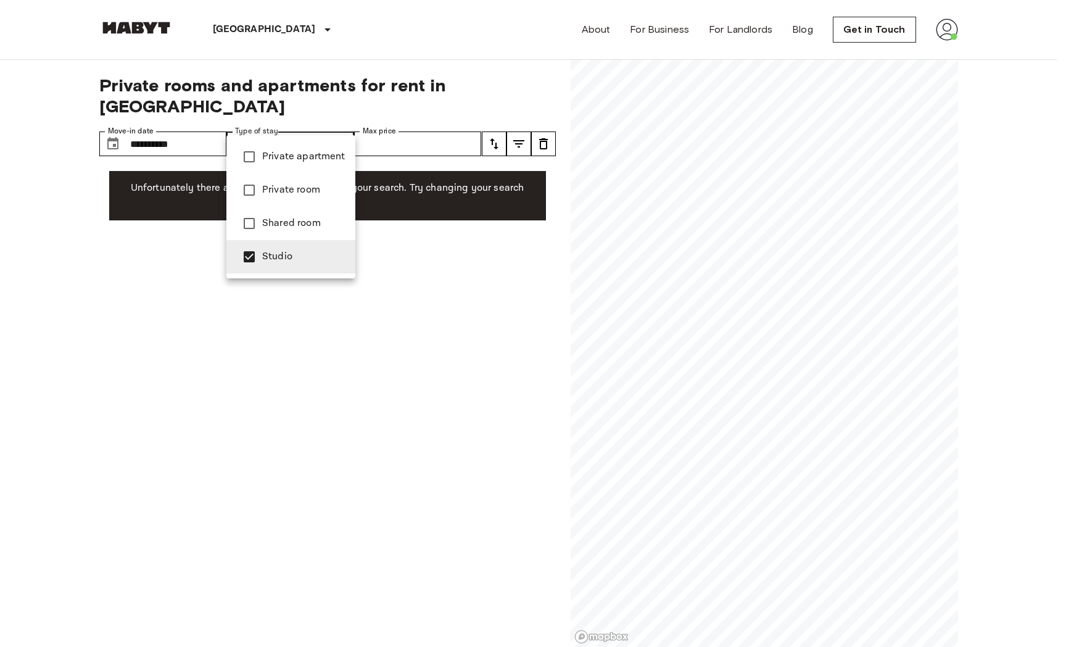
click at [181, 283] on div at bounding box center [533, 323] width 1066 height 647
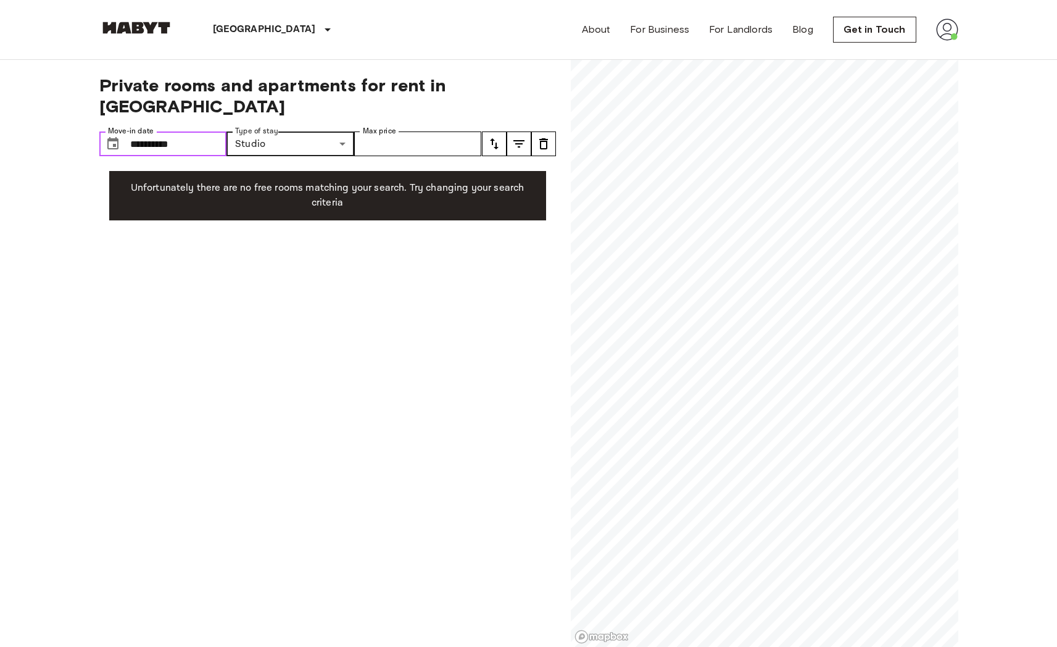
click at [184, 131] on input "**********" at bounding box center [178, 143] width 97 height 25
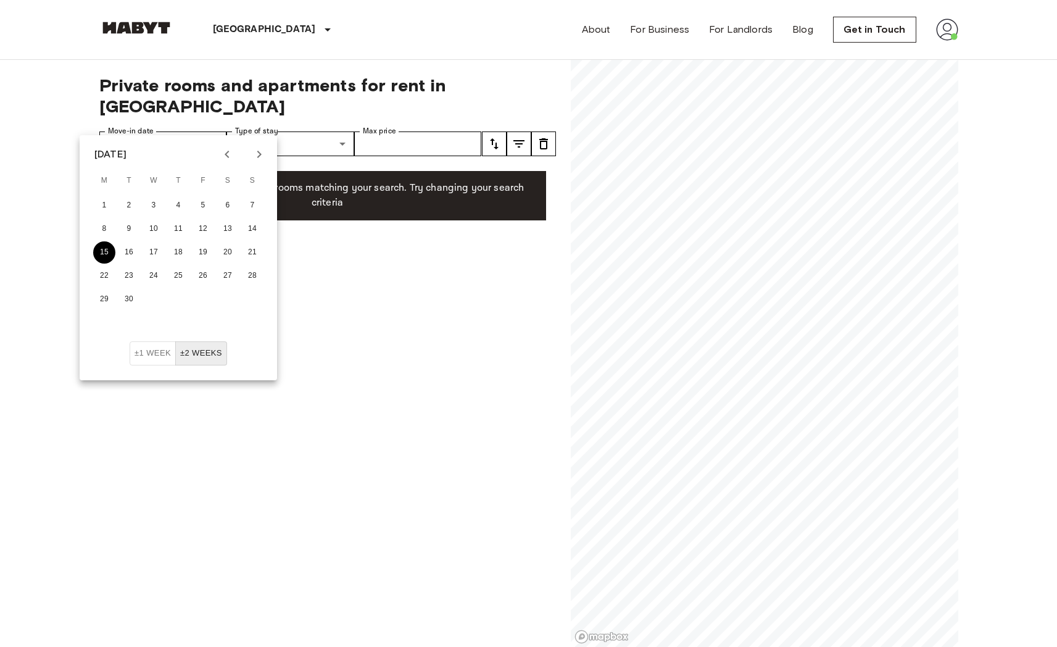
click at [110, 252] on button "15" at bounding box center [104, 252] width 22 height 22
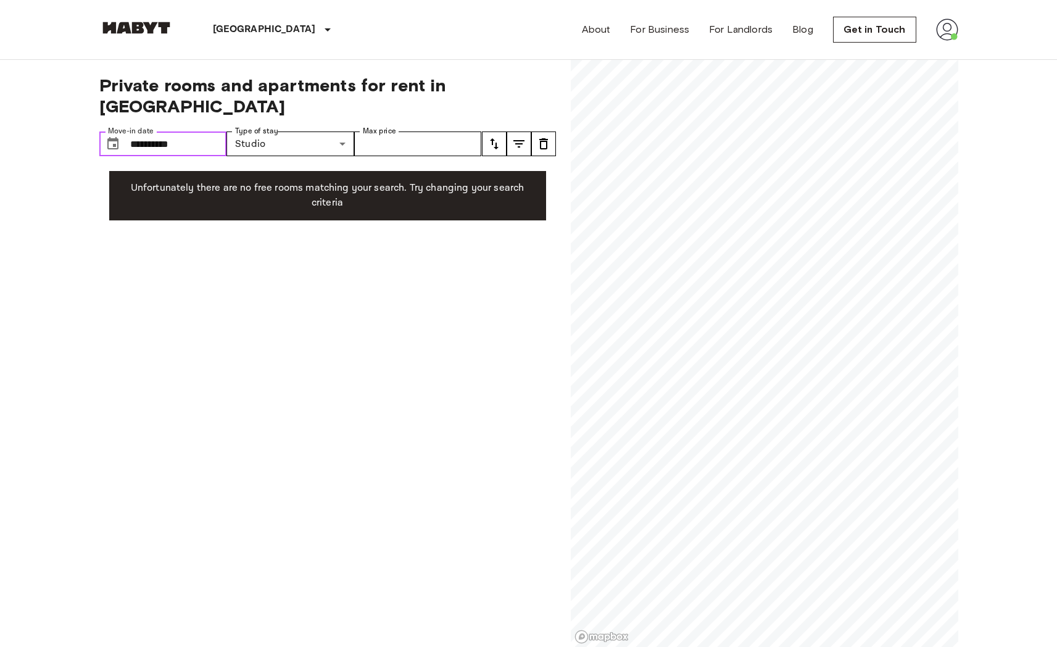
click at [159, 131] on input "**********" at bounding box center [178, 143] width 97 height 25
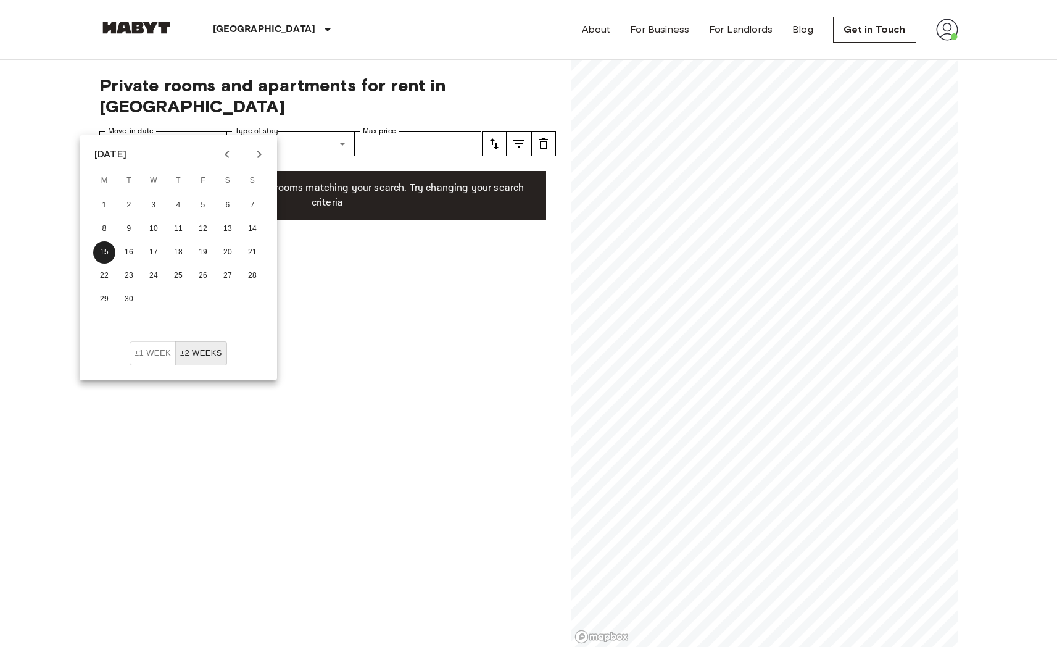
click at [211, 360] on button "±2 weeks" at bounding box center [201, 353] width 52 height 24
click at [336, 352] on div "**********" at bounding box center [327, 353] width 457 height 587
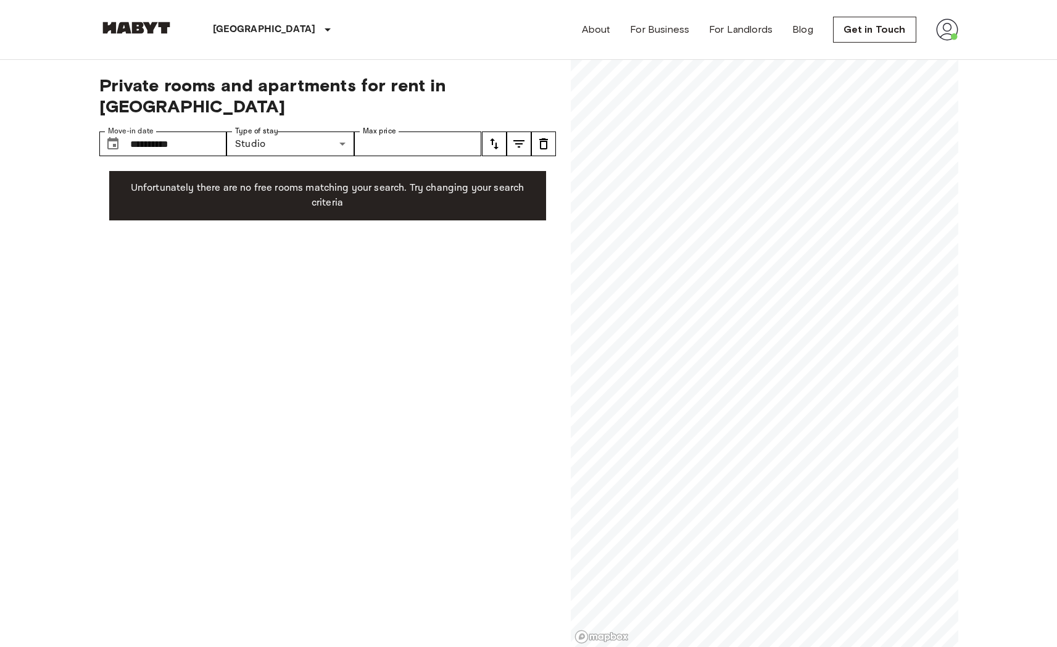
click at [489, 136] on icon "tune" at bounding box center [494, 143] width 15 height 15
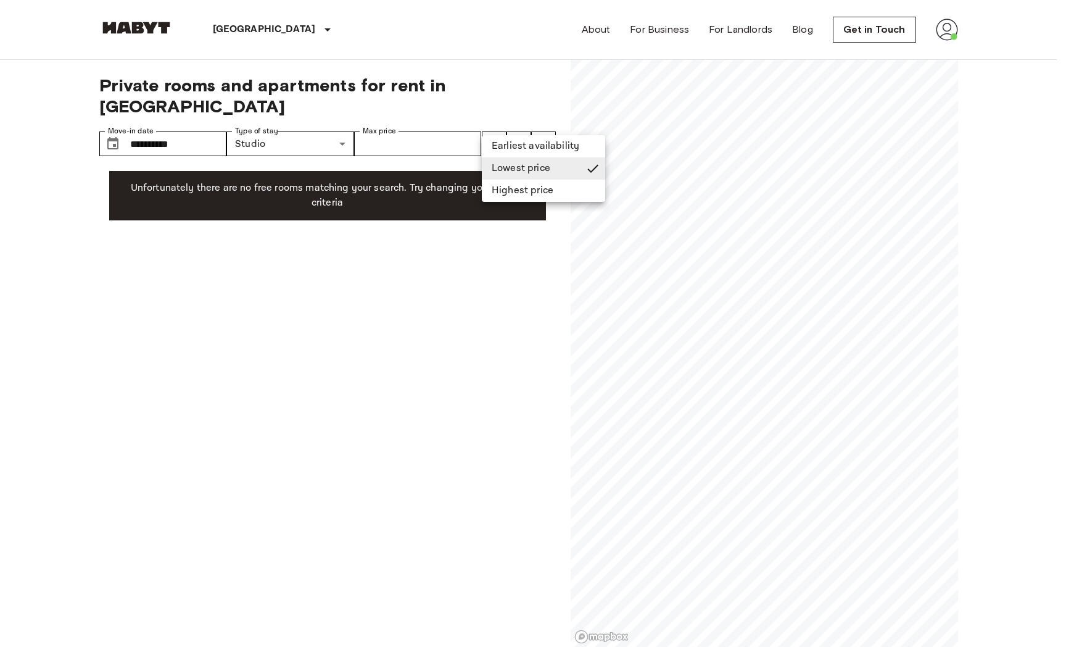
click at [521, 123] on div at bounding box center [533, 323] width 1066 height 647
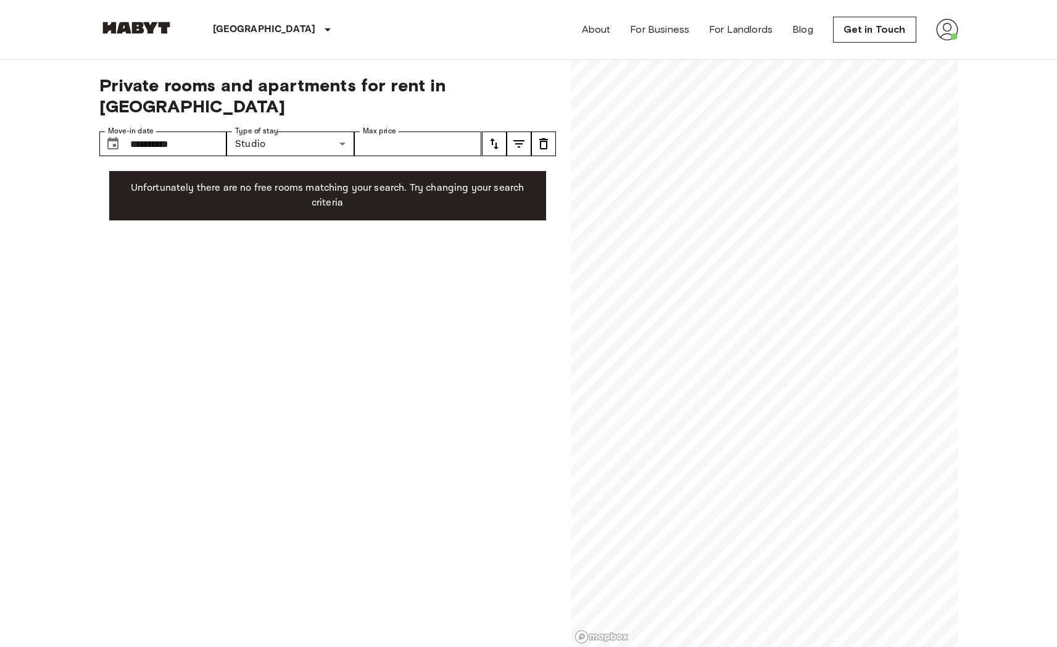
click at [517, 136] on icon "tune" at bounding box center [518, 143] width 15 height 15
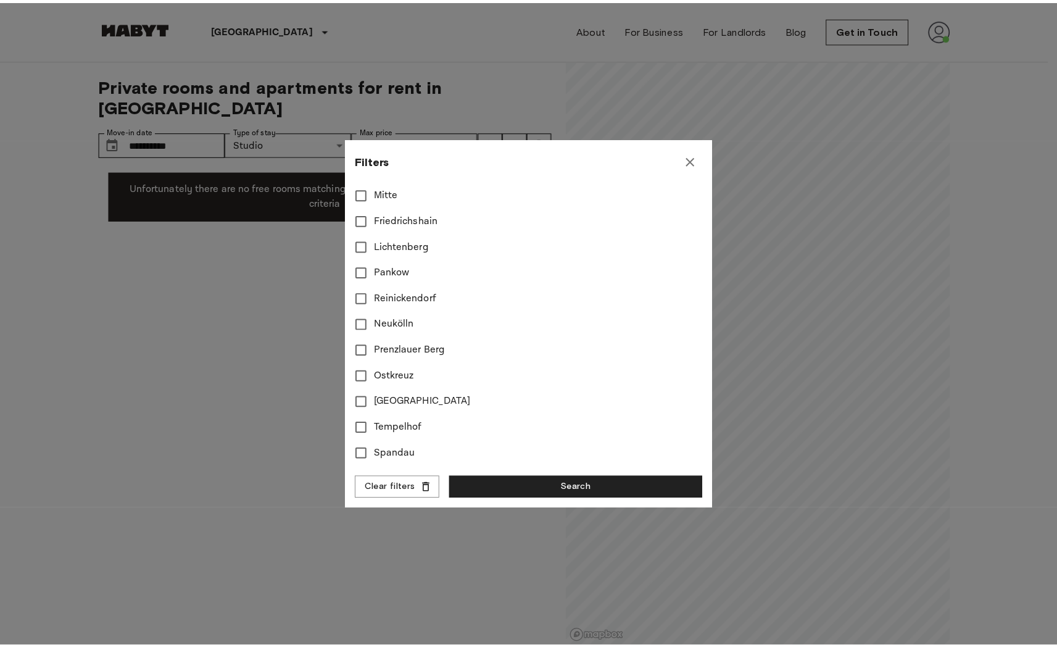
scroll to position [568, 0]
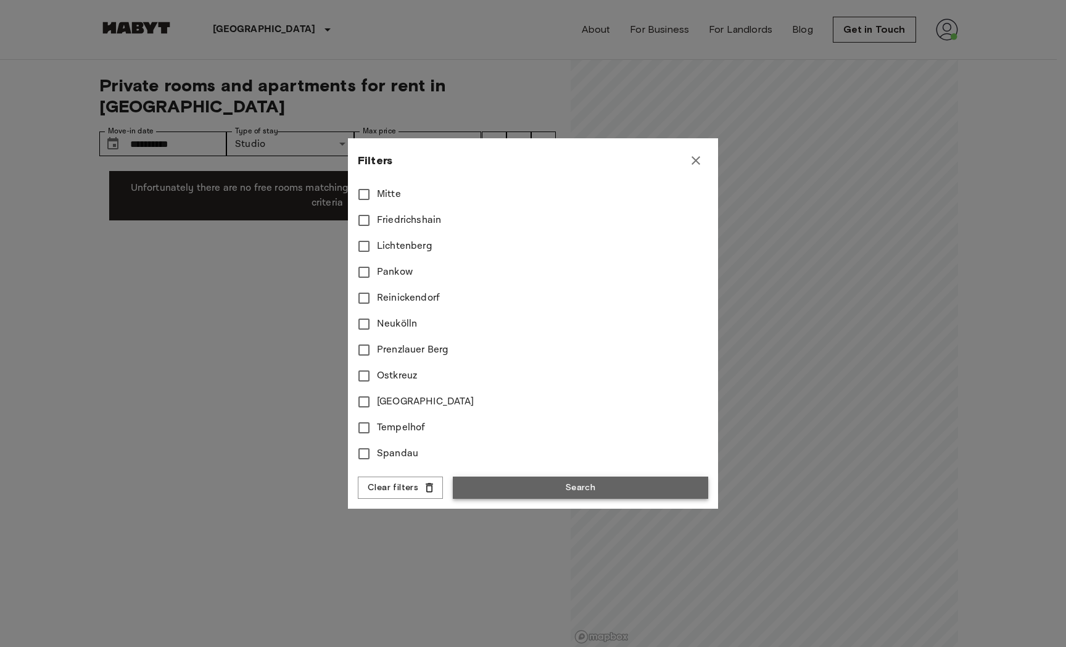
click at [590, 486] on button "Search" at bounding box center [580, 487] width 255 height 23
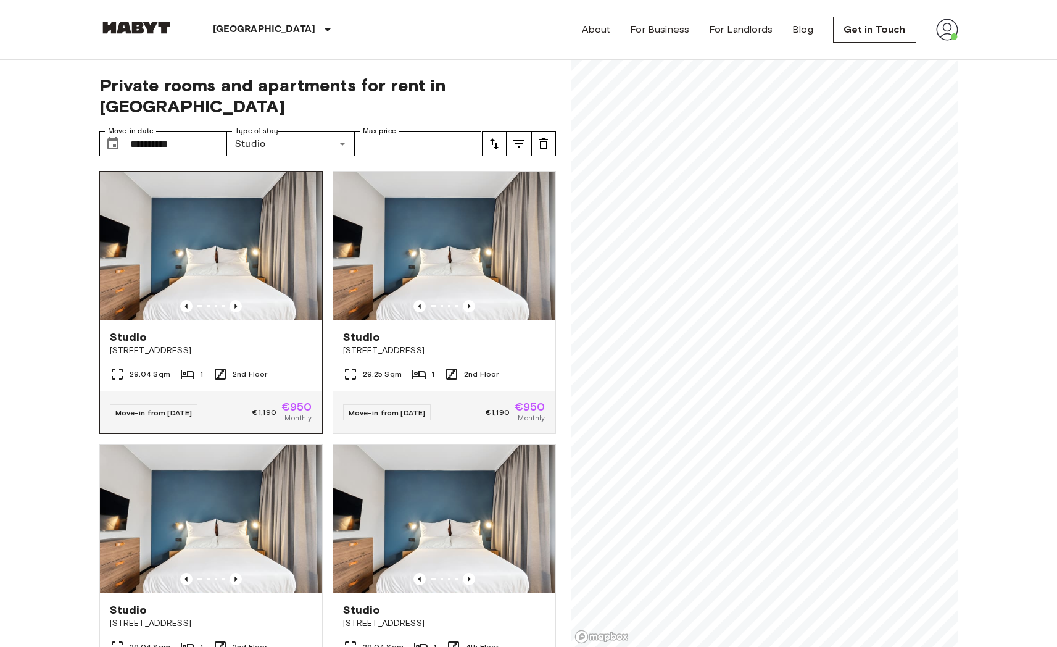
click at [191, 344] on span "Fischerstraße 11" at bounding box center [211, 350] width 202 height 12
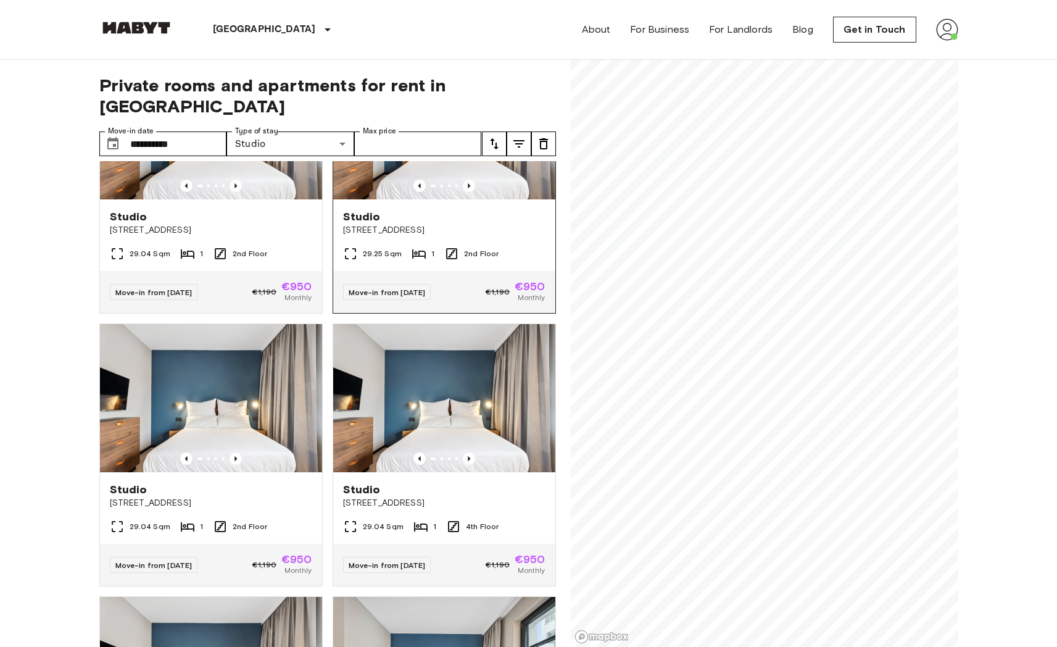
scroll to position [133, 0]
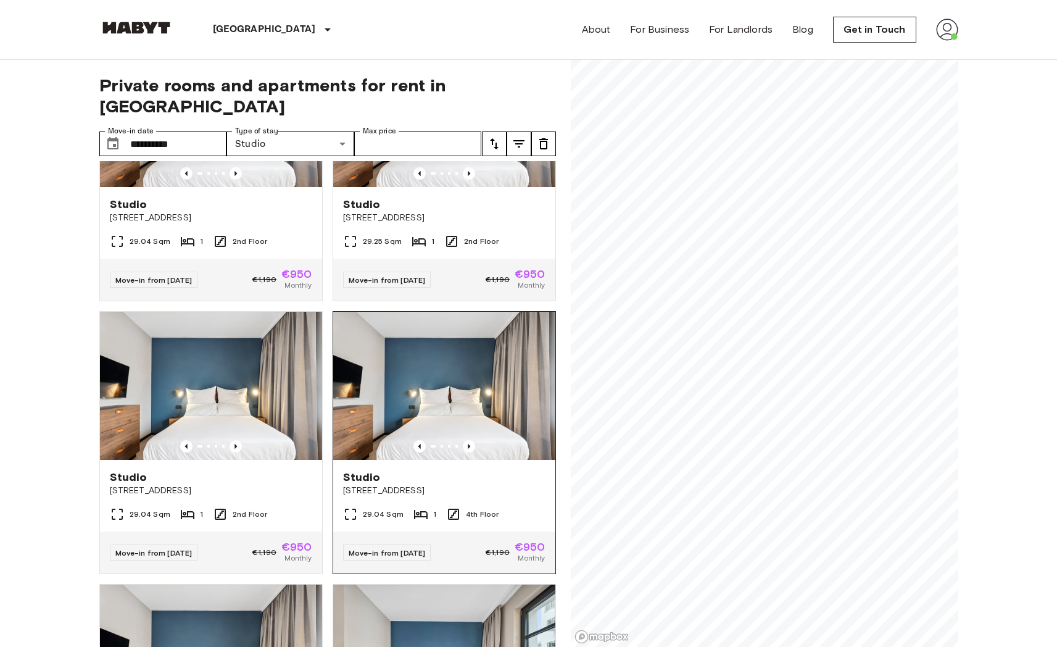
click at [451, 385] on img at bounding box center [444, 386] width 222 height 148
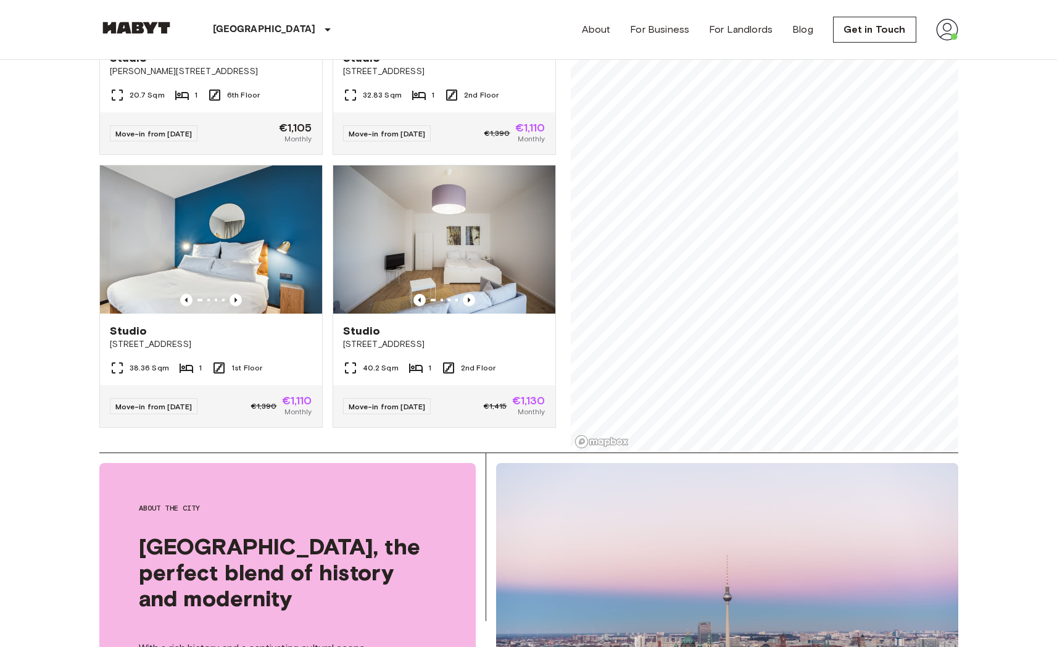
scroll to position [188, 0]
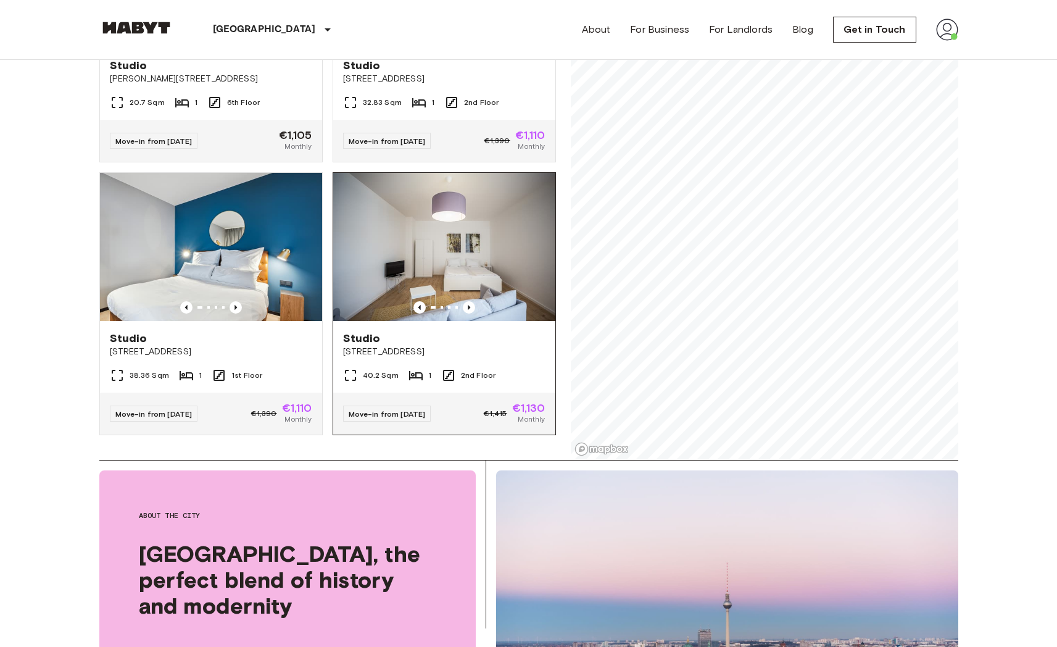
click at [392, 346] on span "Gotenstraße 73" at bounding box center [444, 352] width 202 height 12
click at [460, 331] on div "Studio" at bounding box center [444, 338] width 202 height 15
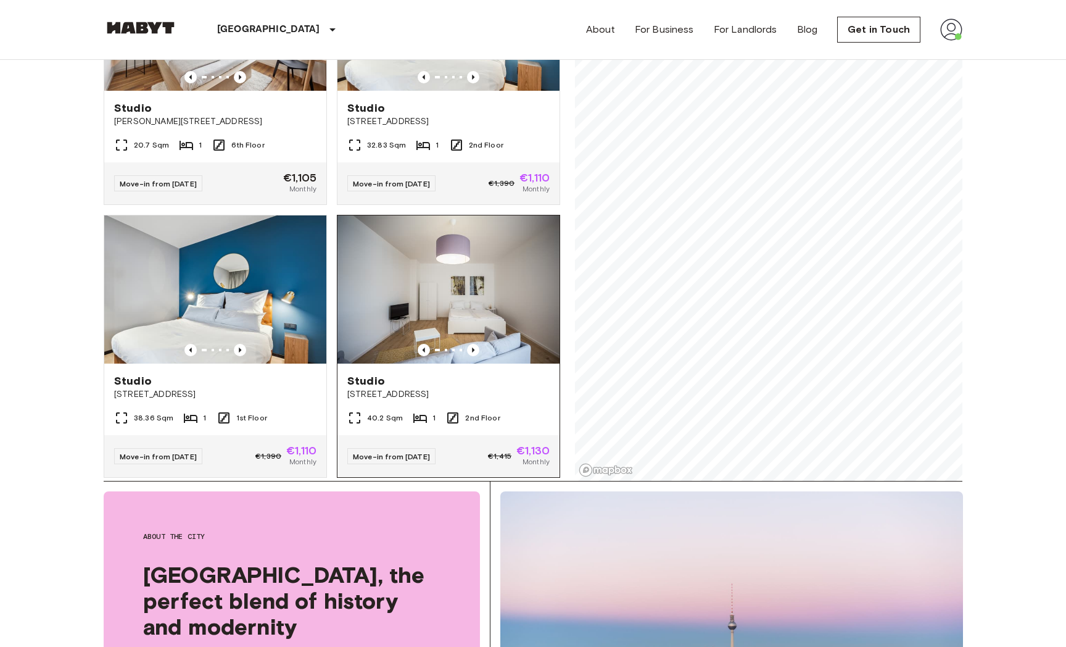
scroll to position [1699, 0]
click at [452, 387] on span "Gotenstraße 73" at bounding box center [448, 393] width 202 height 12
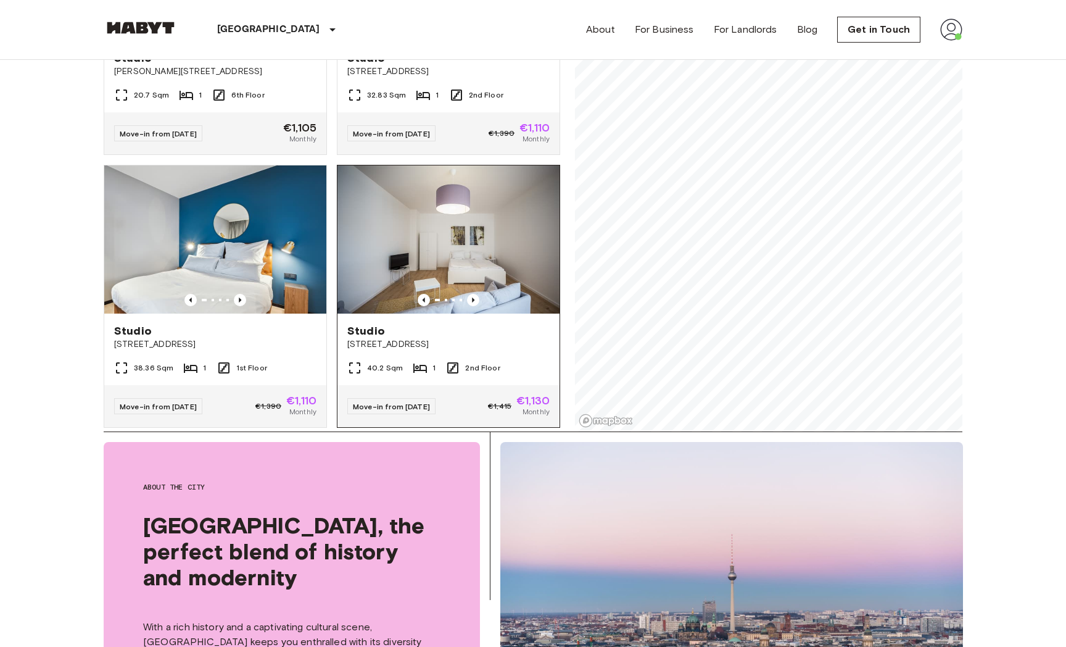
scroll to position [221, 0]
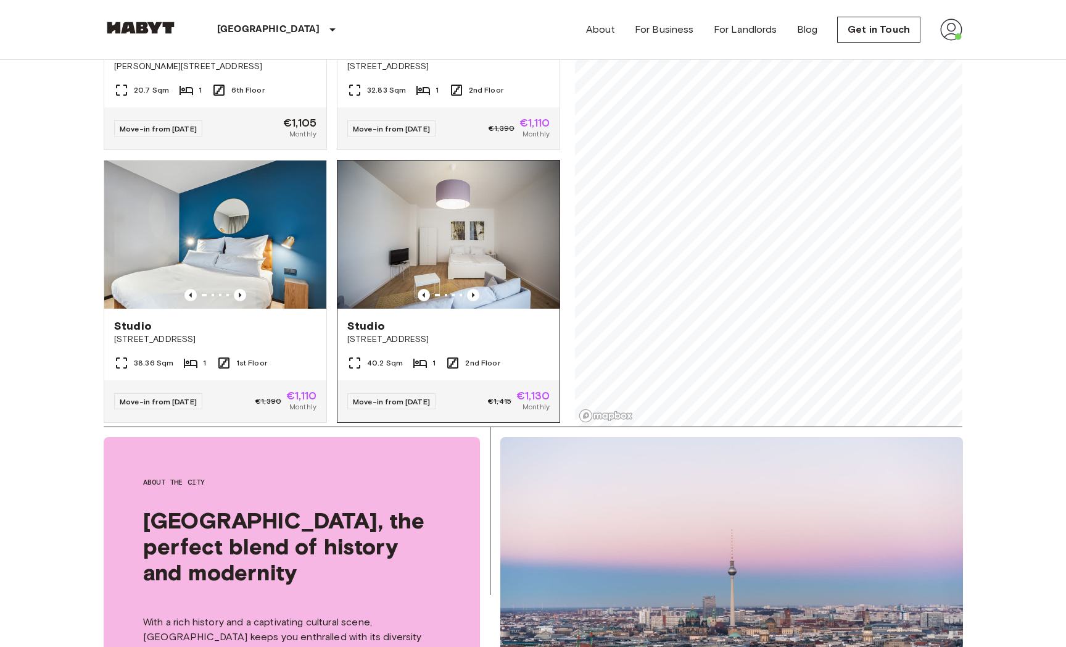
click at [499, 289] on div at bounding box center [448, 295] width 222 height 12
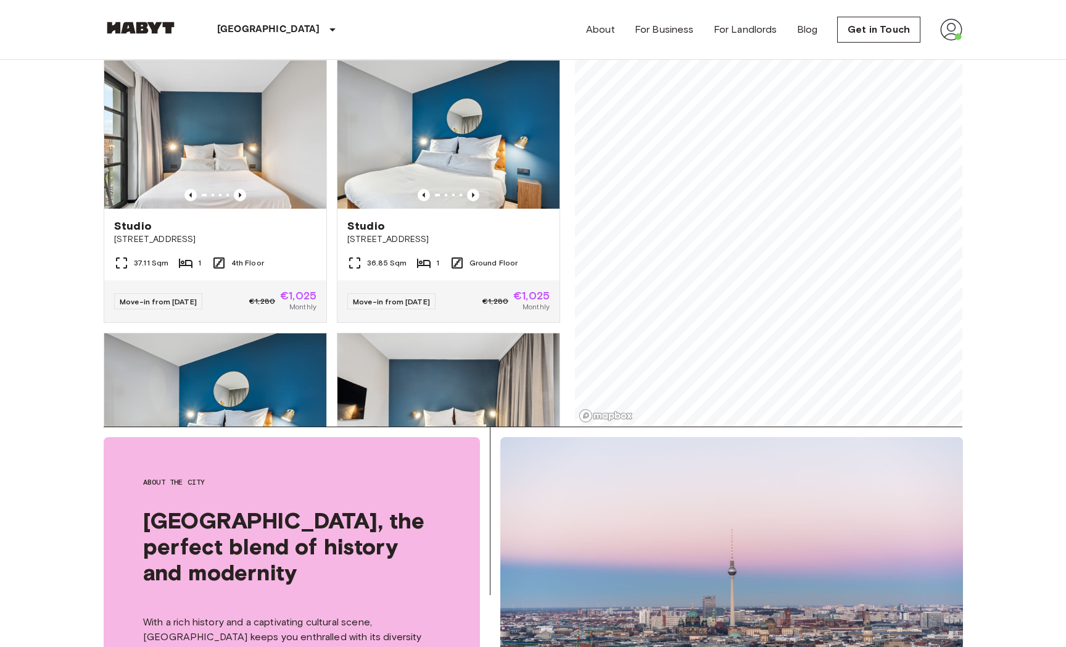
scroll to position [979, 0]
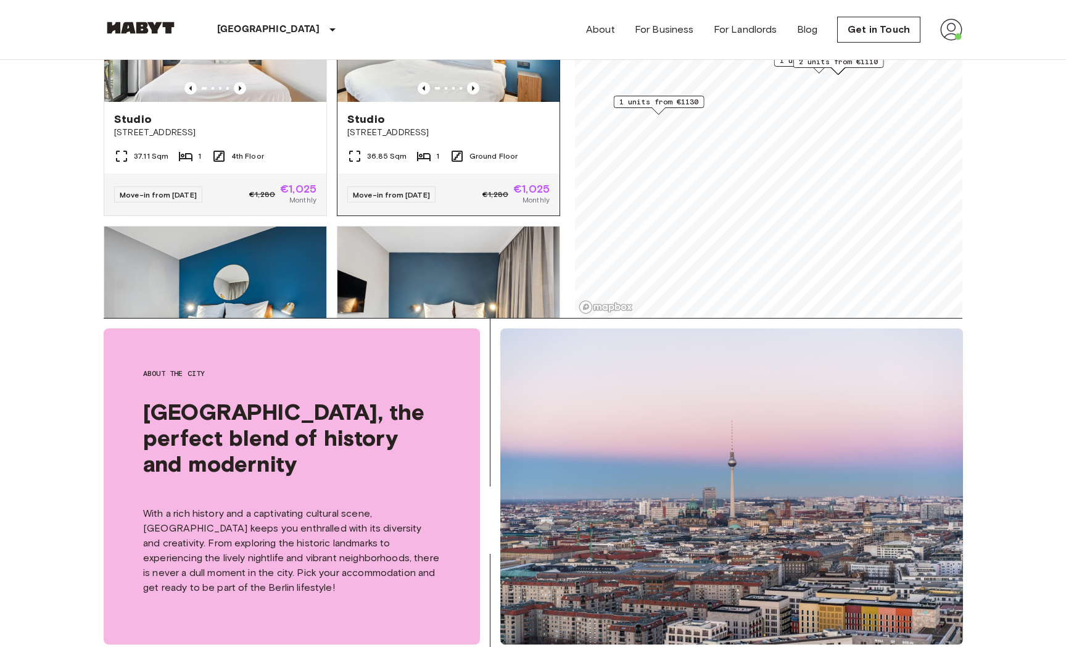
scroll to position [333, 0]
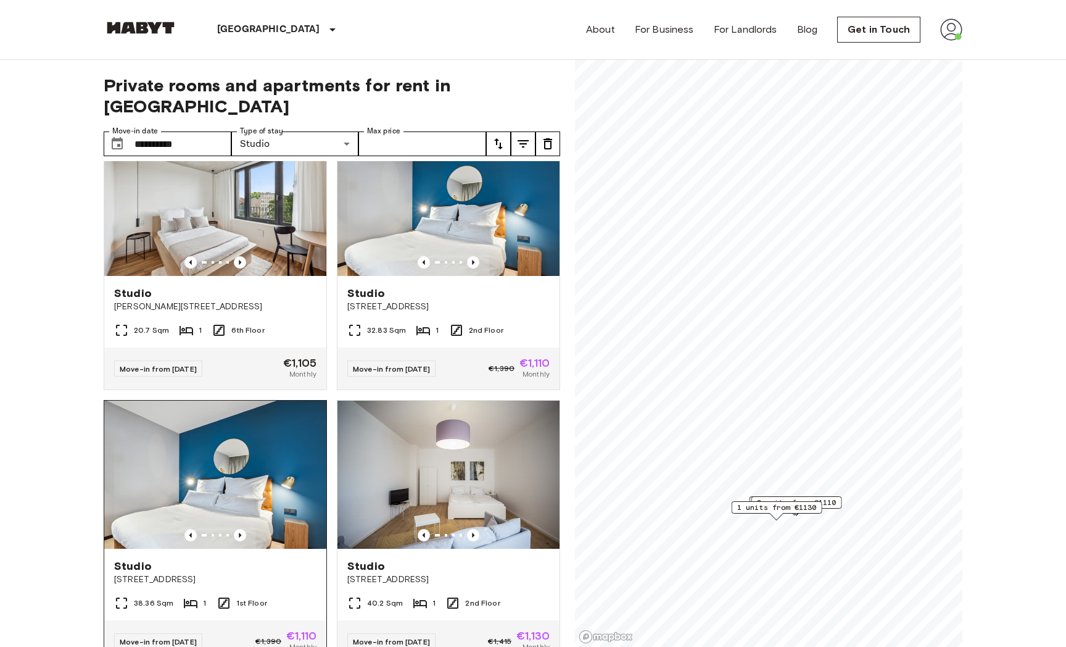
scroll to position [1699, 0]
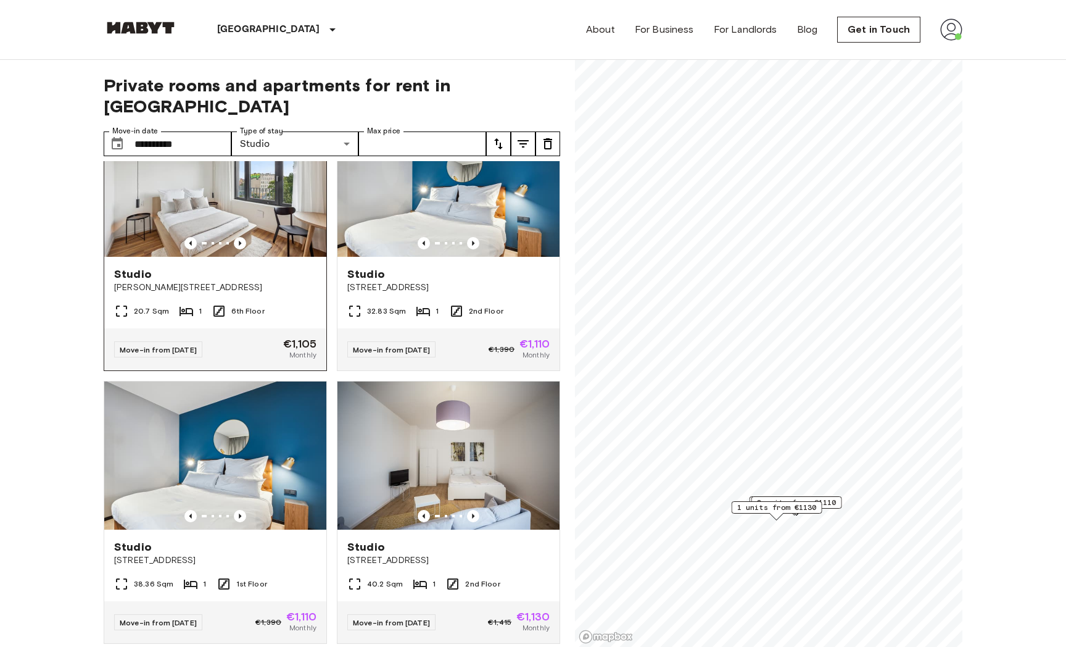
click at [284, 233] on img at bounding box center [215, 183] width 222 height 148
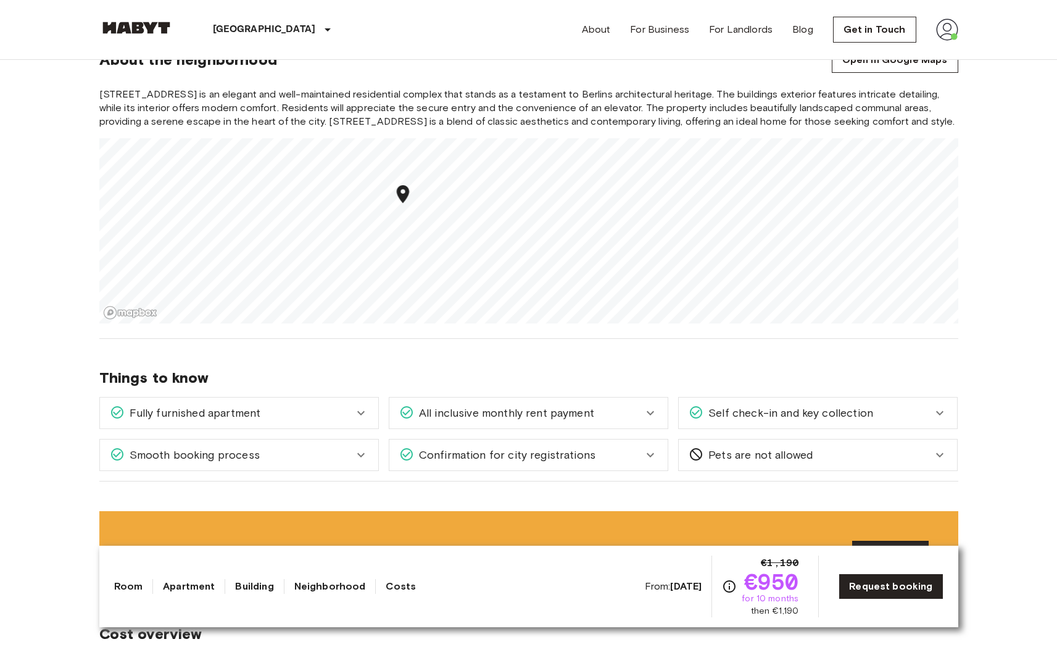
scroll to position [1056, 0]
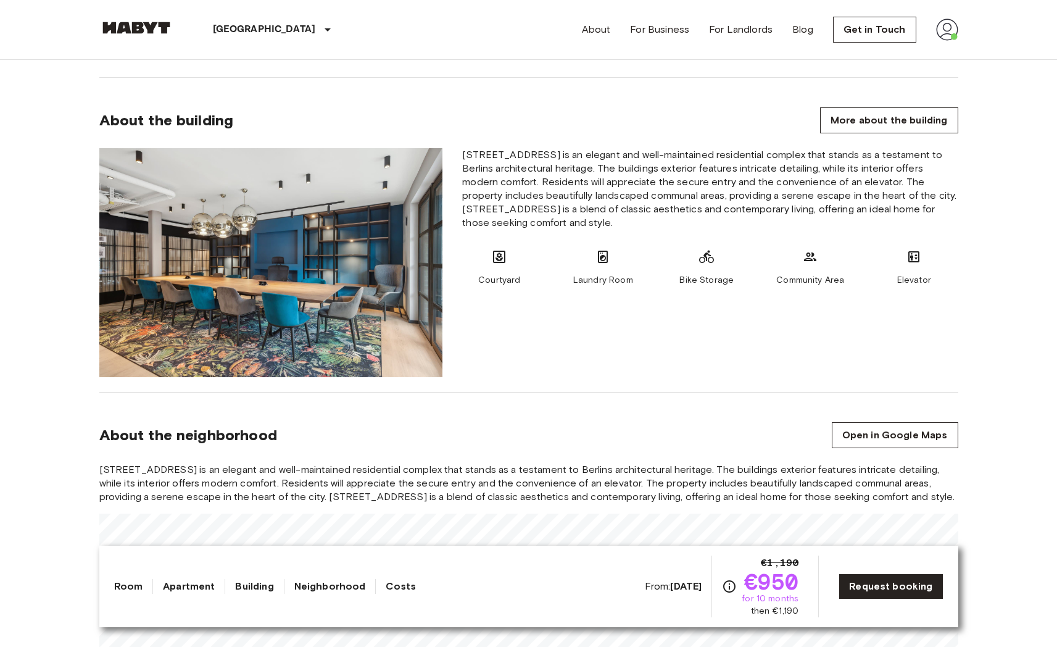
scroll to position [684, 0]
drag, startPoint x: 640, startPoint y: 284, endPoint x: 586, endPoint y: 248, distance: 65.4
click at [586, 249] on div "Courtyard Laundry Room Bike Storage Community Area Elevator" at bounding box center [709, 267] width 495 height 37
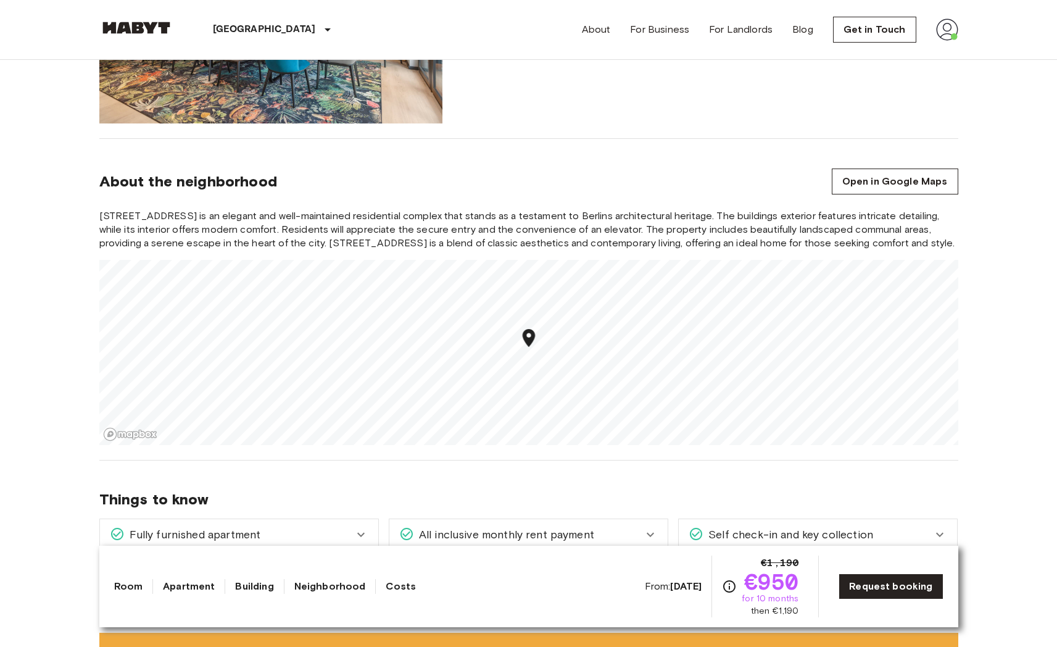
scroll to position [954, 0]
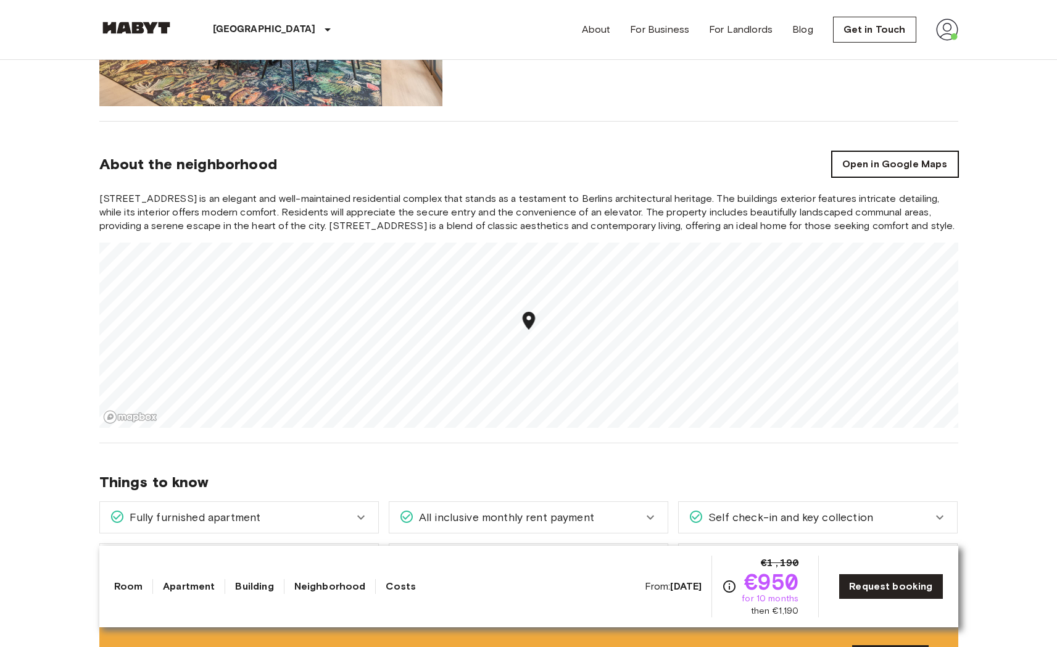
click at [921, 166] on link "Open in Google Maps" at bounding box center [895, 164] width 126 height 26
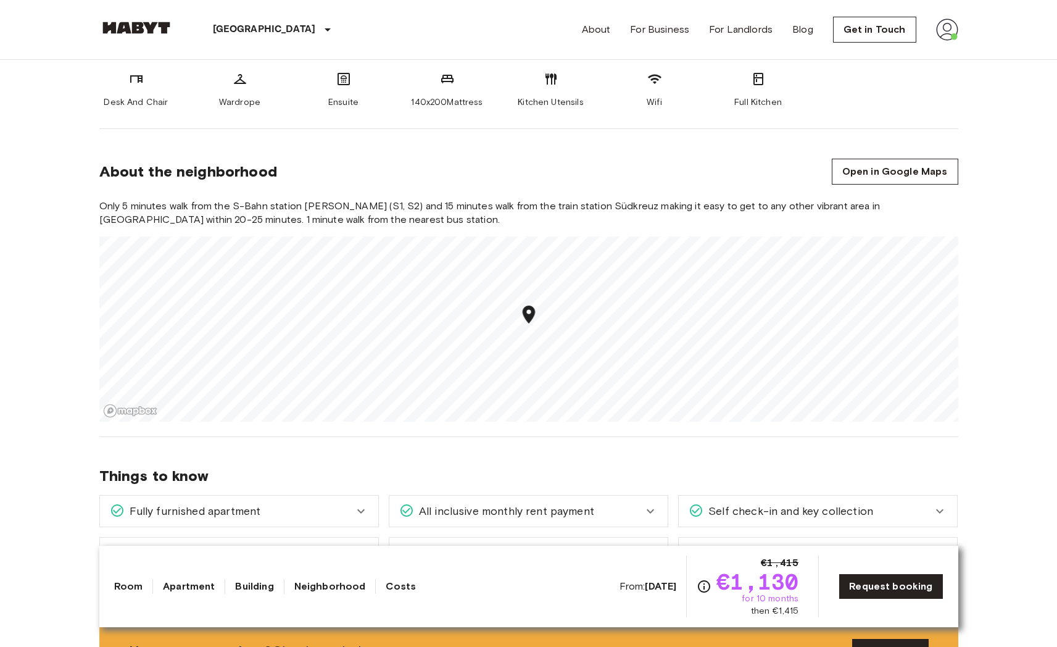
scroll to position [532, 0]
click at [851, 163] on link "Open in Google Maps" at bounding box center [895, 170] width 126 height 26
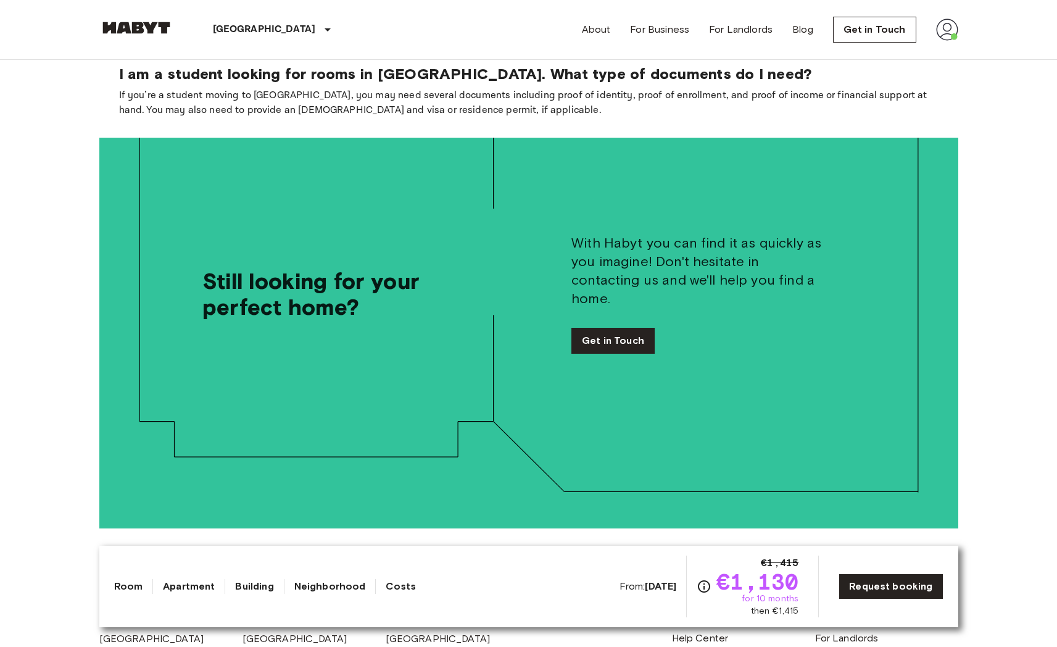
scroll to position [1887, 0]
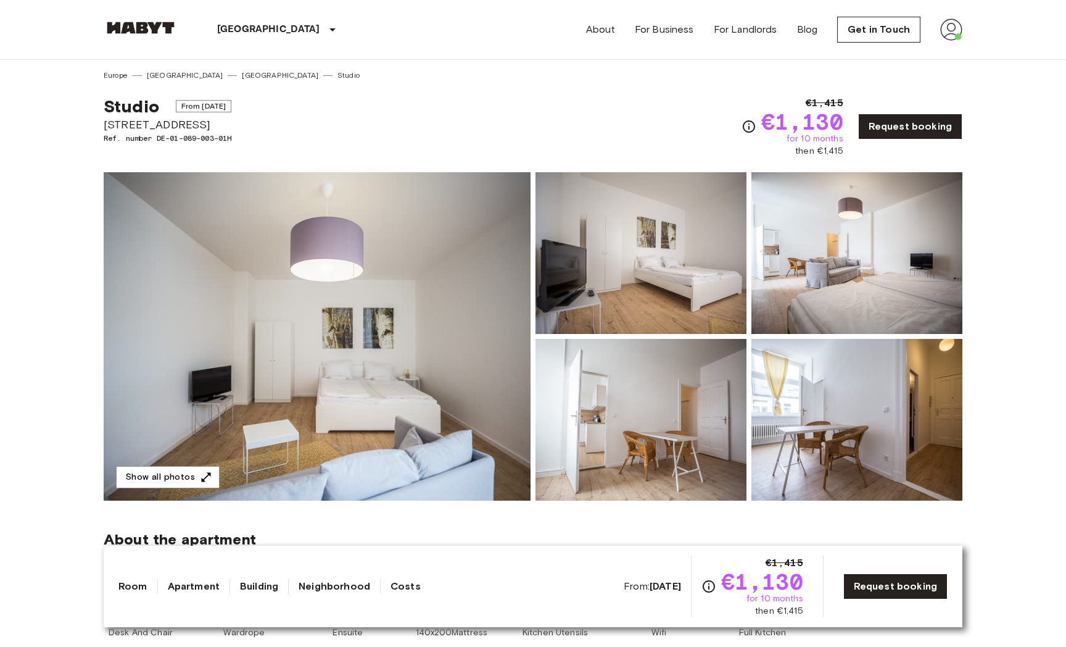
click at [376, 368] on img at bounding box center [317, 336] width 427 height 328
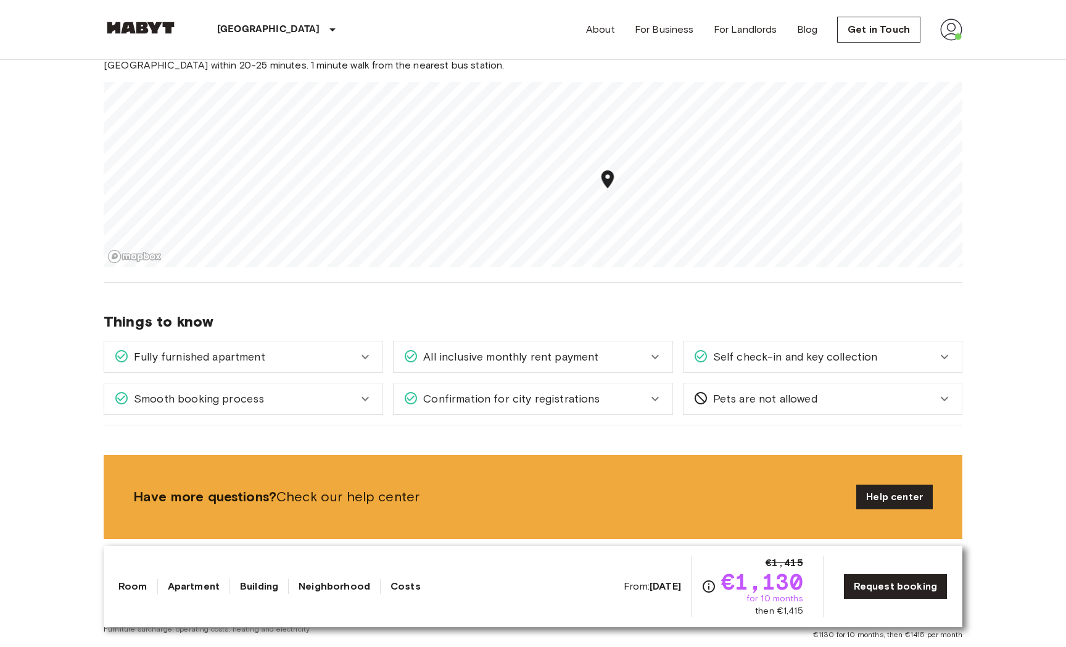
scroll to position [714, 0]
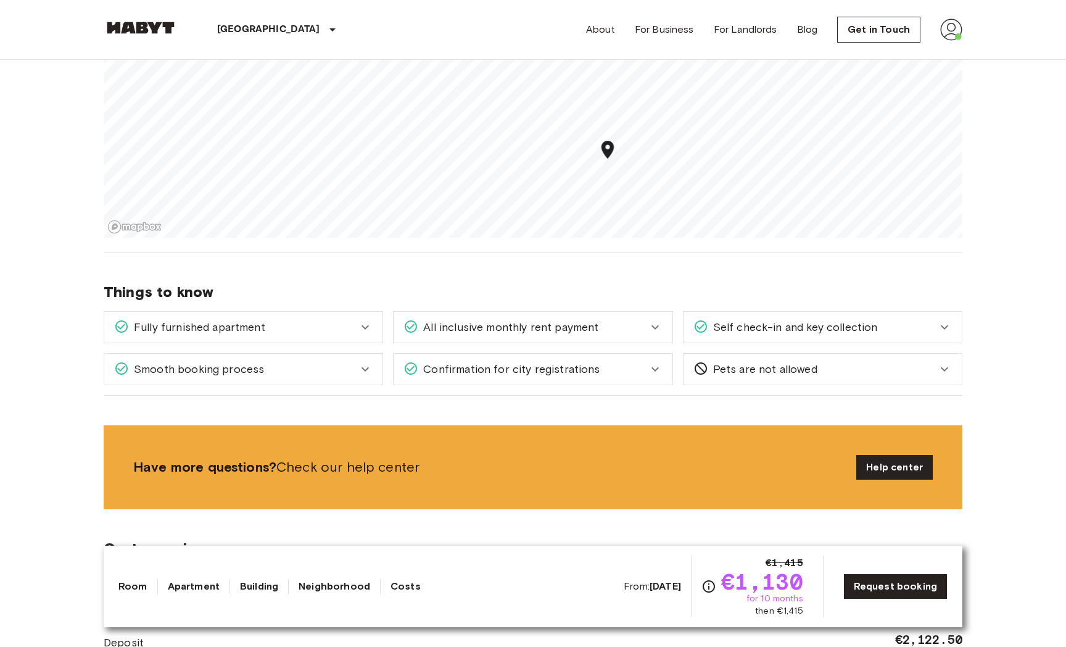
click at [333, 329] on div "Fully furnished apartment" at bounding box center [236, 327] width 244 height 16
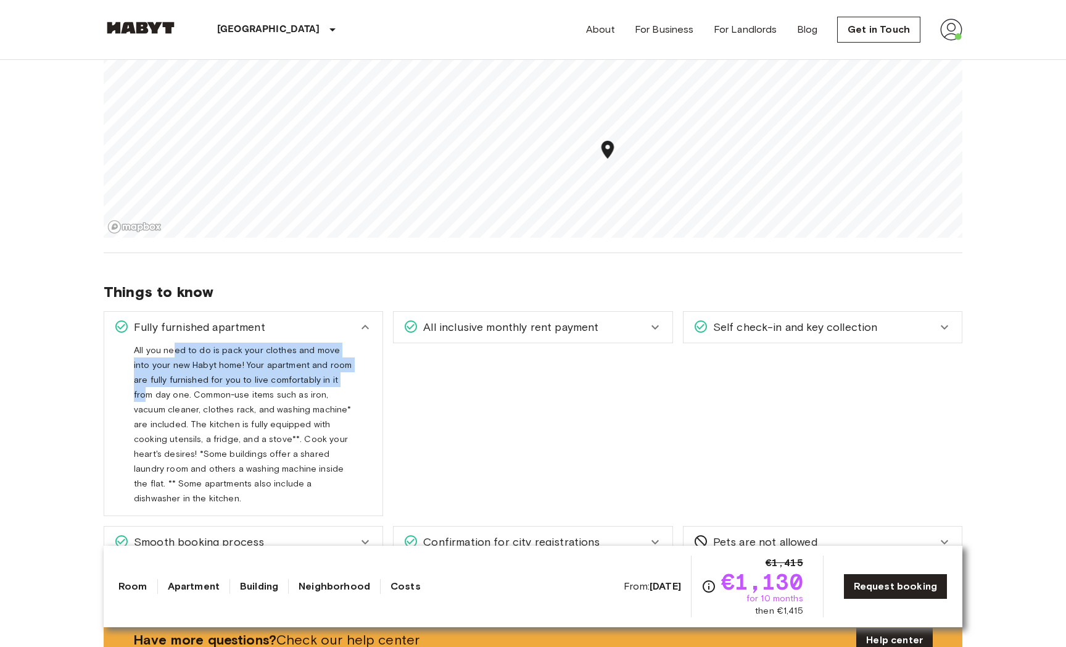
drag, startPoint x: 175, startPoint y: 350, endPoint x: 328, endPoint y: 380, distance: 156.0
click at [328, 381] on span "All you need to do is pack your clothes and move into your new Habyt home! Your…" at bounding box center [243, 429] width 218 height 168
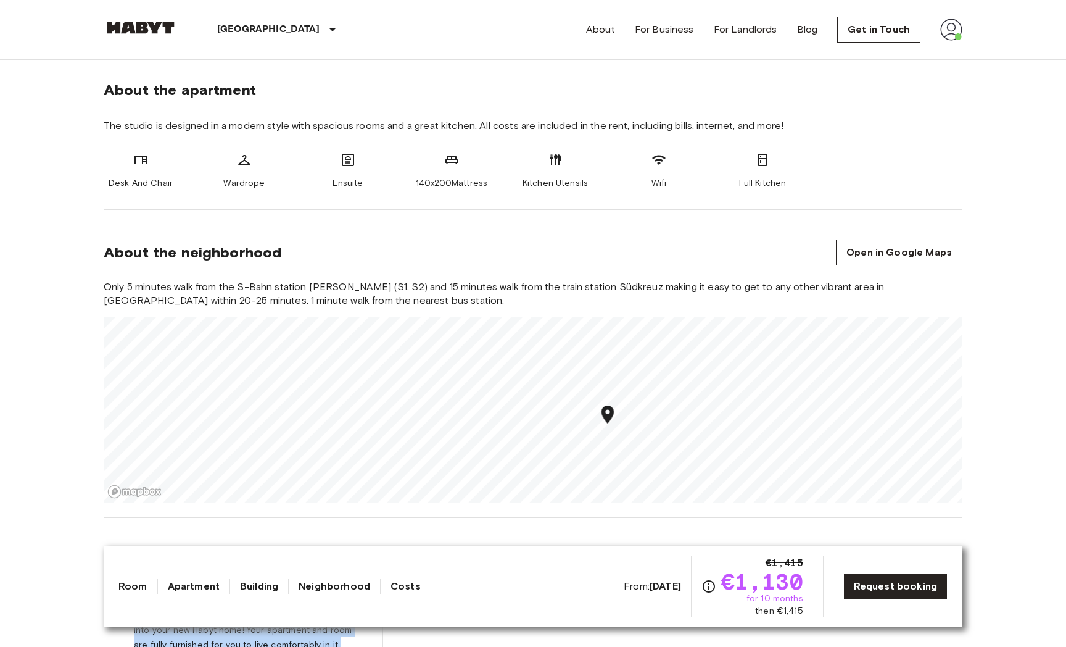
scroll to position [450, 0]
click at [954, 254] on link "Open in Google Maps" at bounding box center [899, 251] width 126 height 26
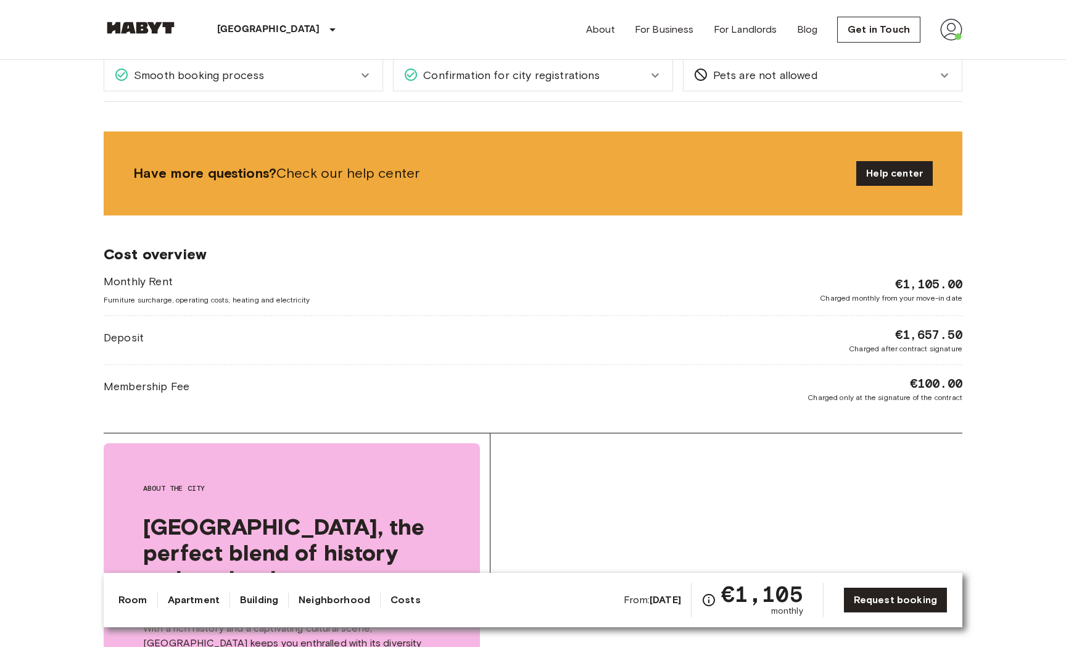
scroll to position [1449, 0]
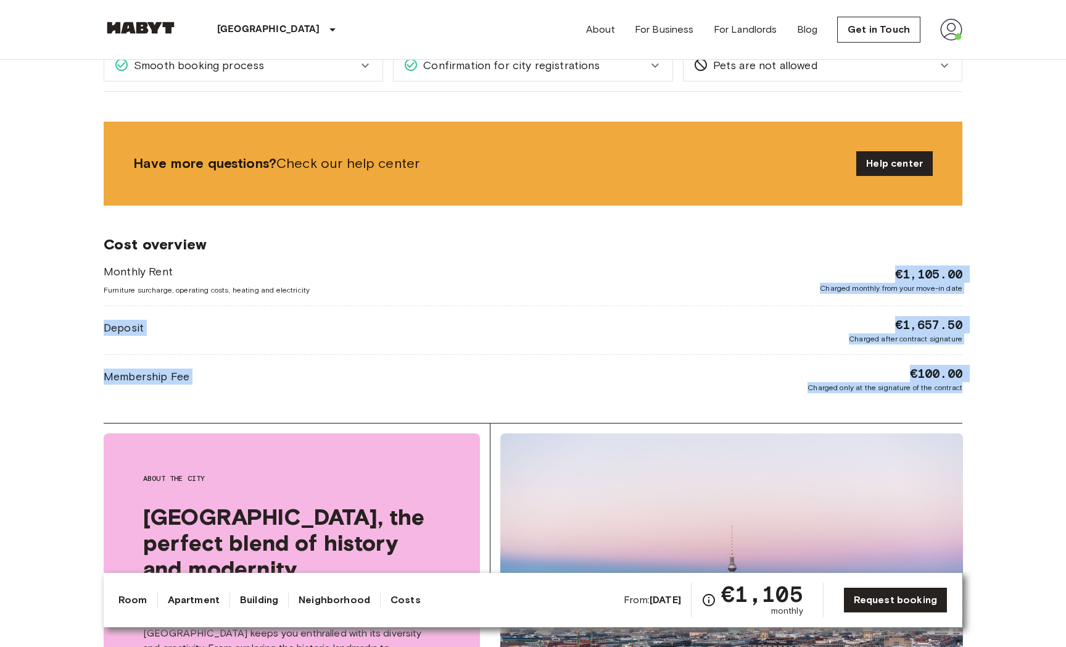
drag, startPoint x: 995, startPoint y: 399, endPoint x: 891, endPoint y: 273, distance: 163.1
click at [891, 273] on body "[GEOGRAPHIC_DATA] [GEOGRAPHIC_DATA] [GEOGRAPHIC_DATA] [GEOGRAPHIC_DATA] [GEOGRA…" at bounding box center [533, 328] width 1066 height 3554
click at [901, 273] on span "€1,105.00" at bounding box center [928, 273] width 67 height 17
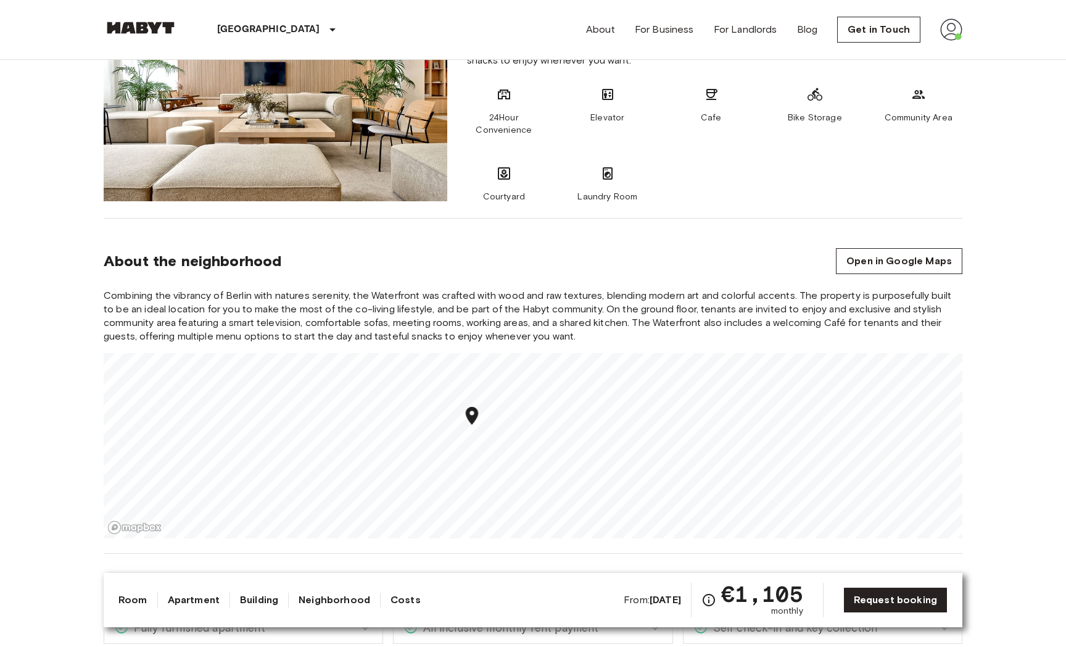
scroll to position [865, 0]
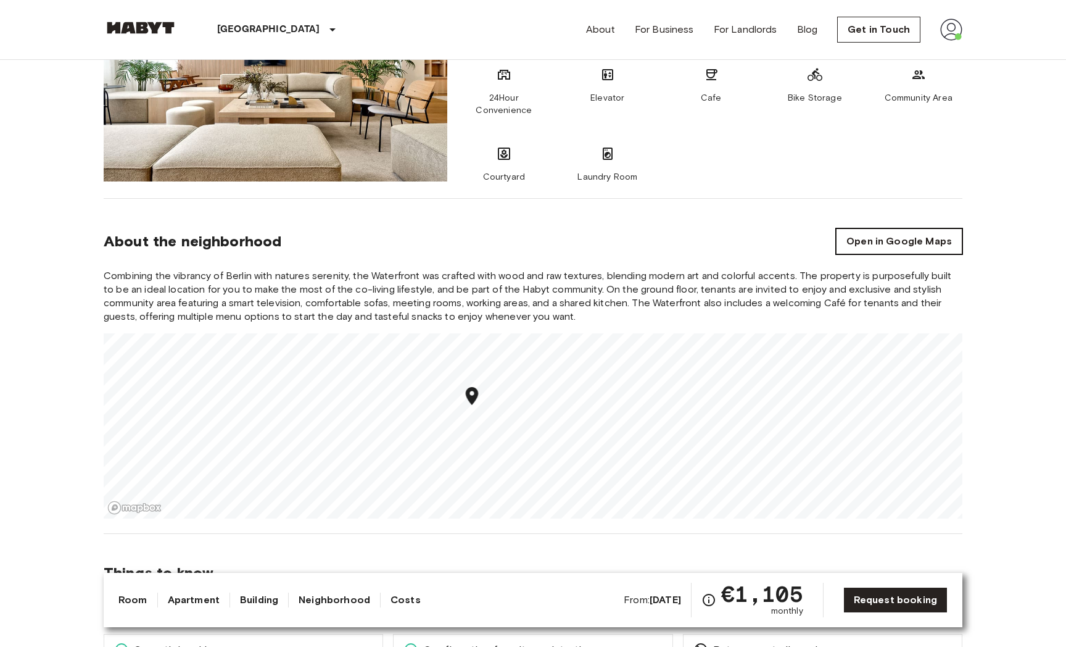
click at [888, 241] on link "Open in Google Maps" at bounding box center [899, 241] width 126 height 26
